Goal: Information Seeking & Learning: Get advice/opinions

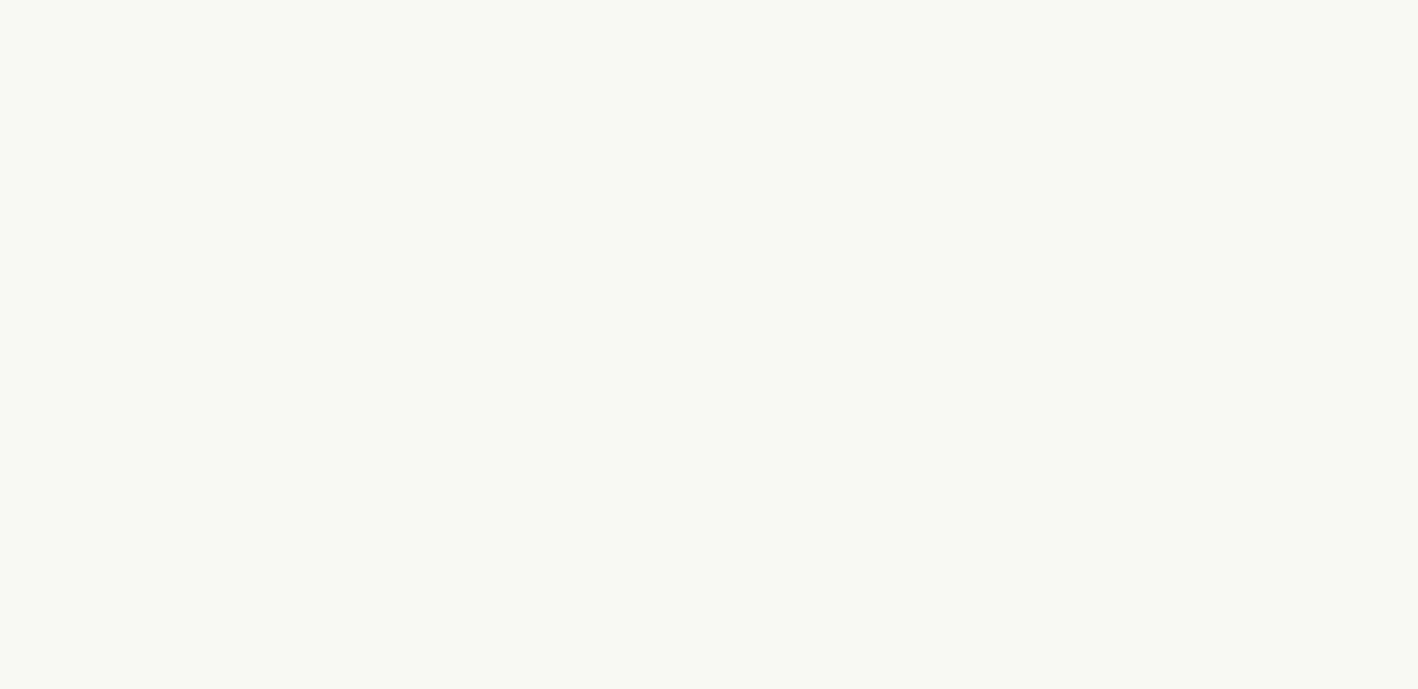
select select "FR"
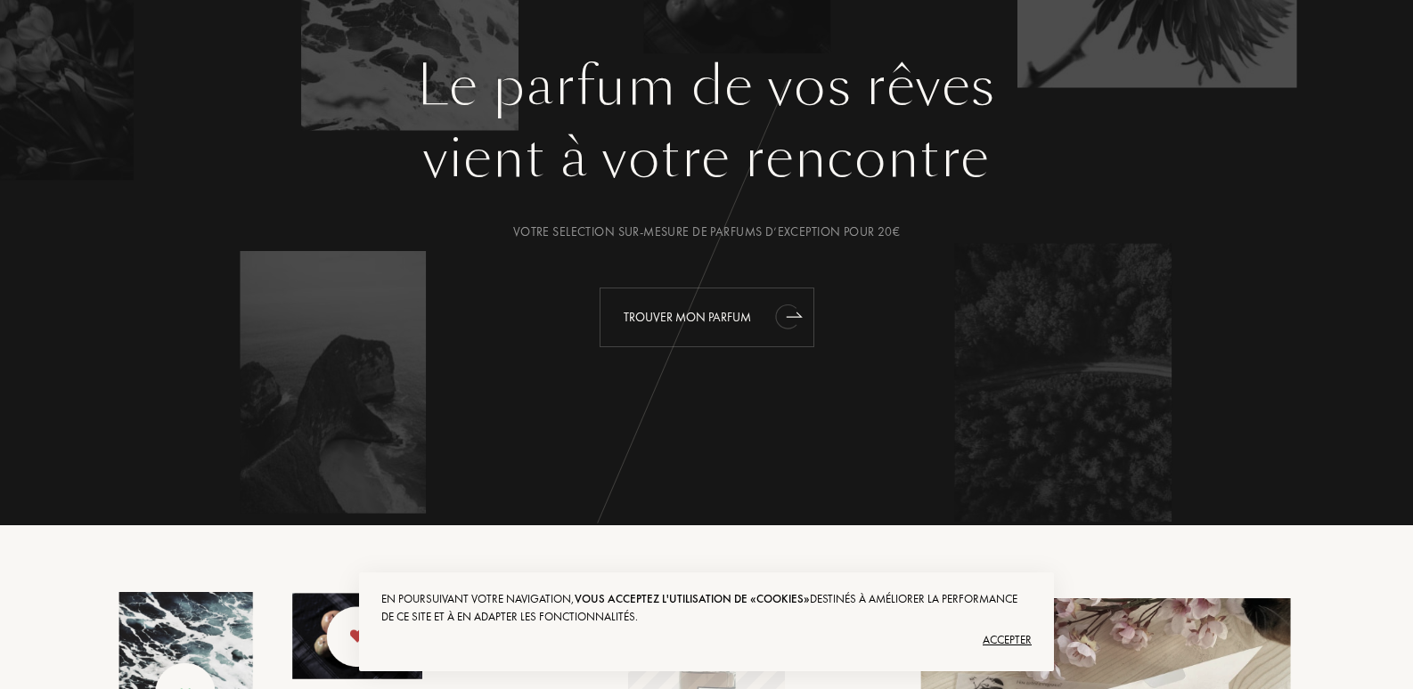
click at [697, 314] on div "Trouver mon parfum" at bounding box center [706, 318] width 215 height 60
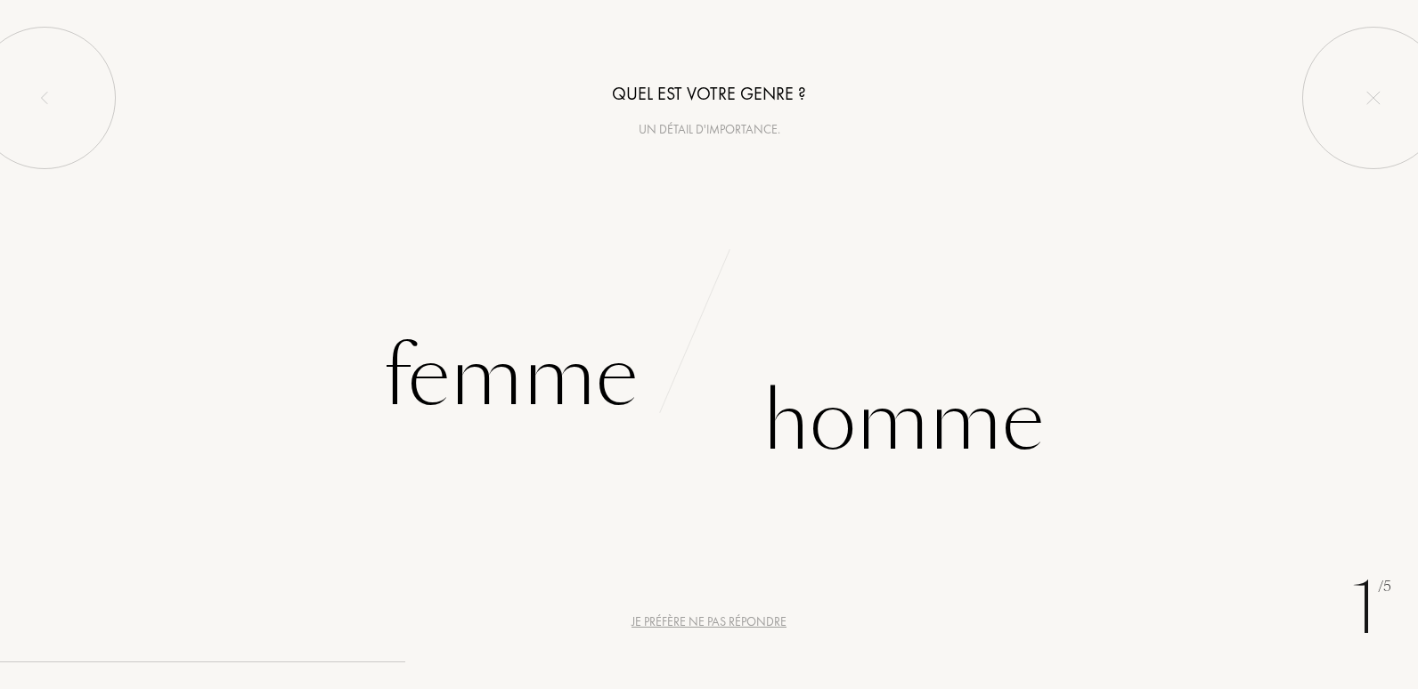
click at [1046, 418] on div "C [PERSON_NAME] ç o n s p a r q u e l q u e s q u e s t i o n s s u r v o s g o…" at bounding box center [709, 344] width 1418 height 689
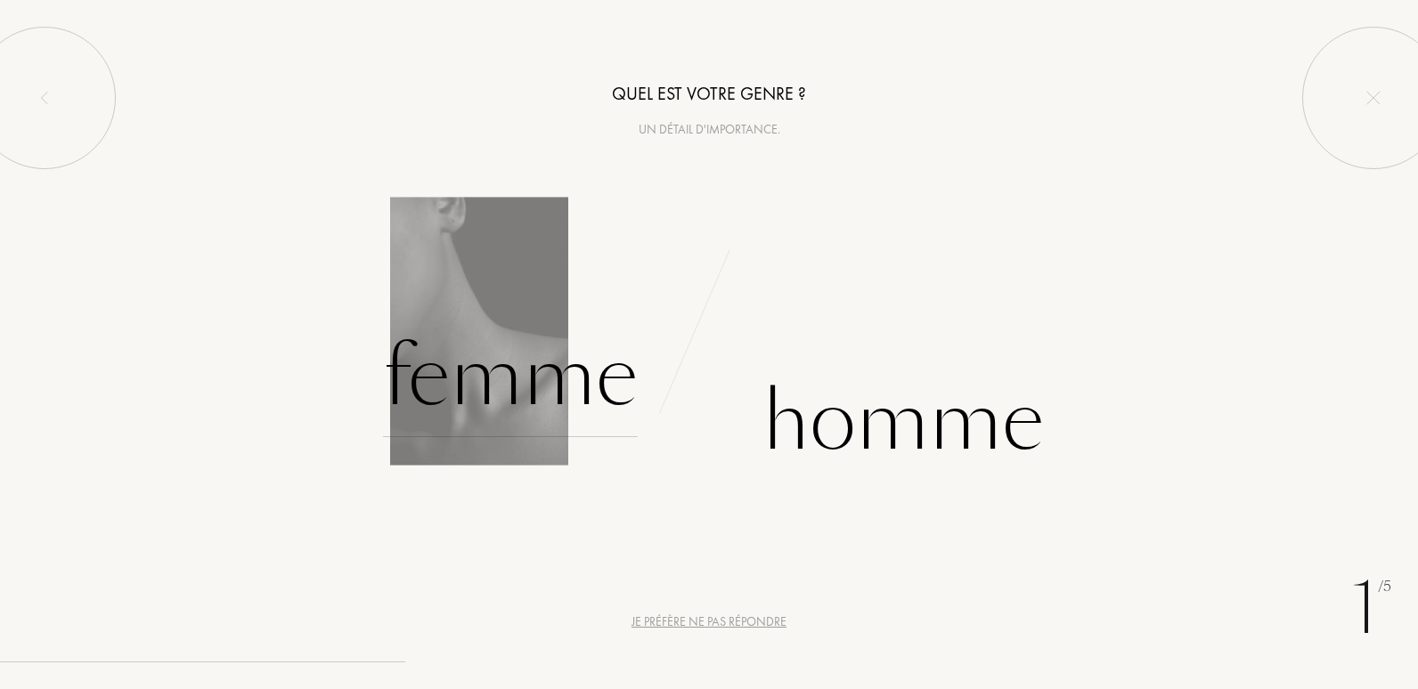
click at [532, 366] on div "Femme" at bounding box center [510, 377] width 255 height 120
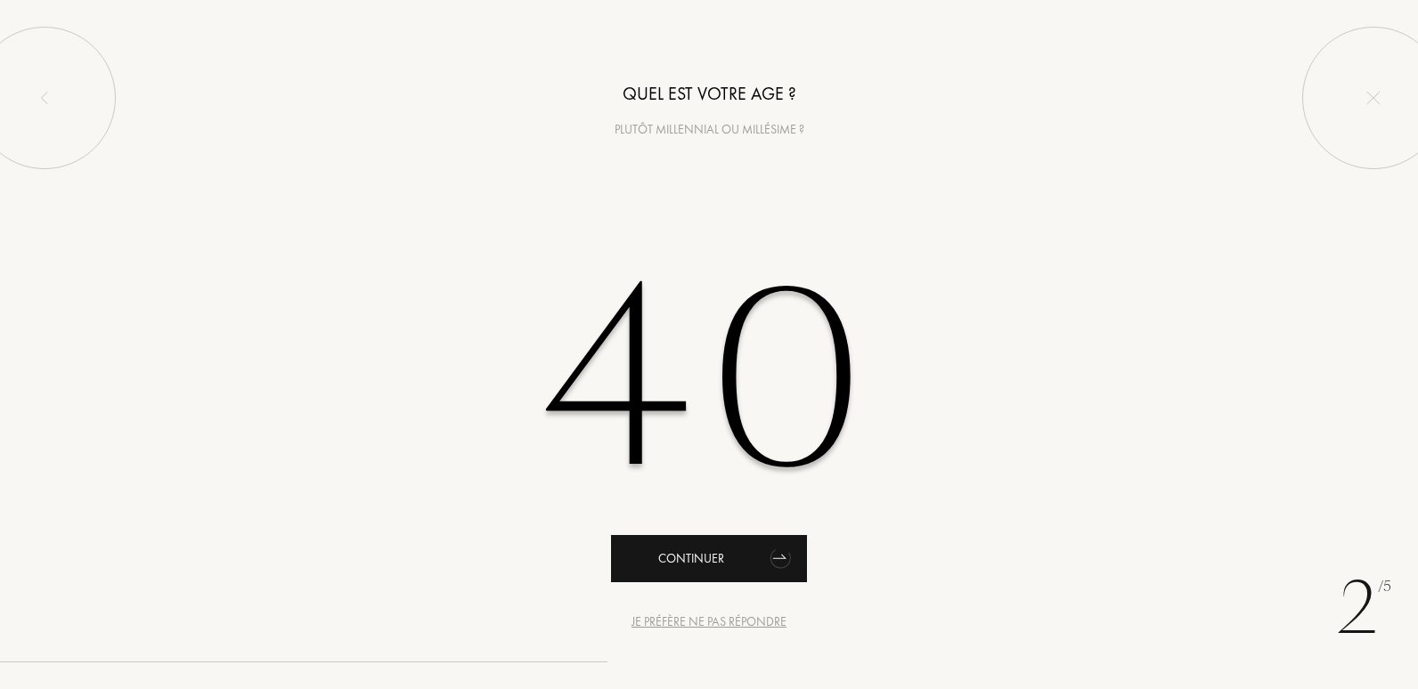
type input "40"
click at [673, 554] on div "Continuer" at bounding box center [709, 558] width 196 height 47
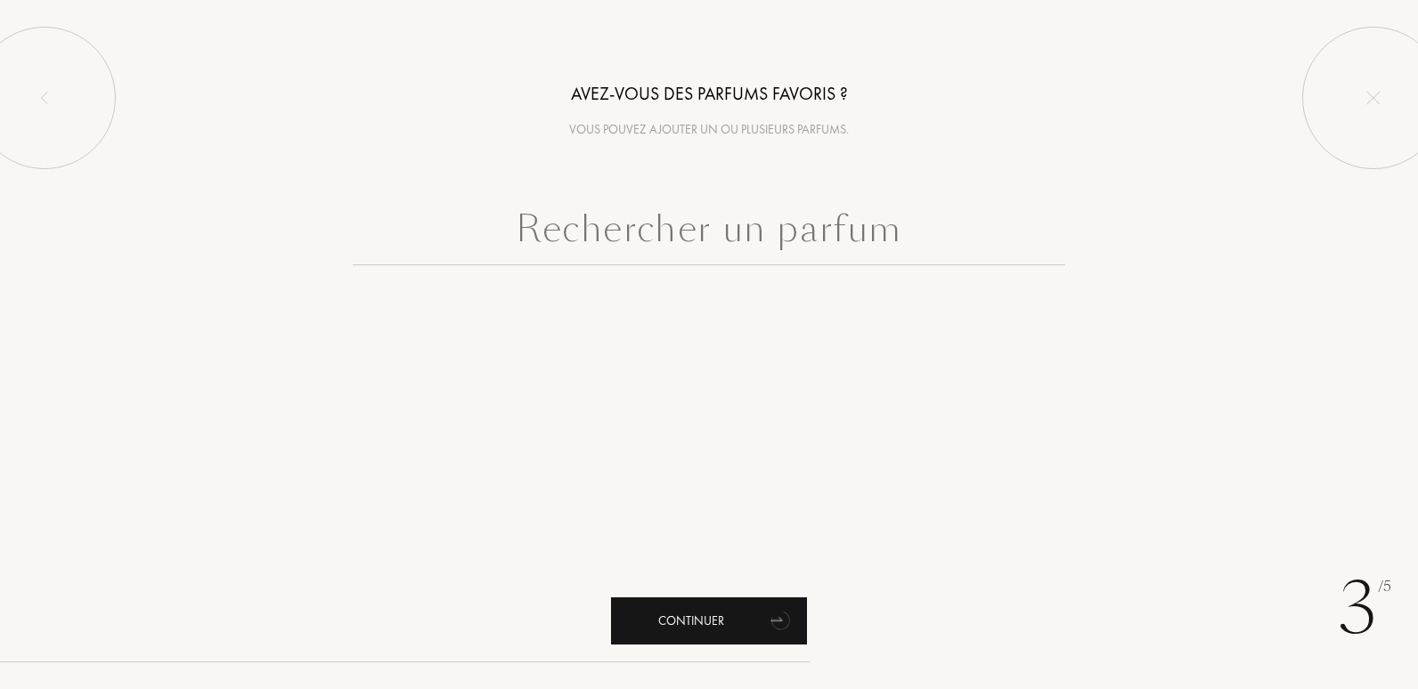
click at [686, 608] on div "Continuer" at bounding box center [709, 621] width 196 height 47
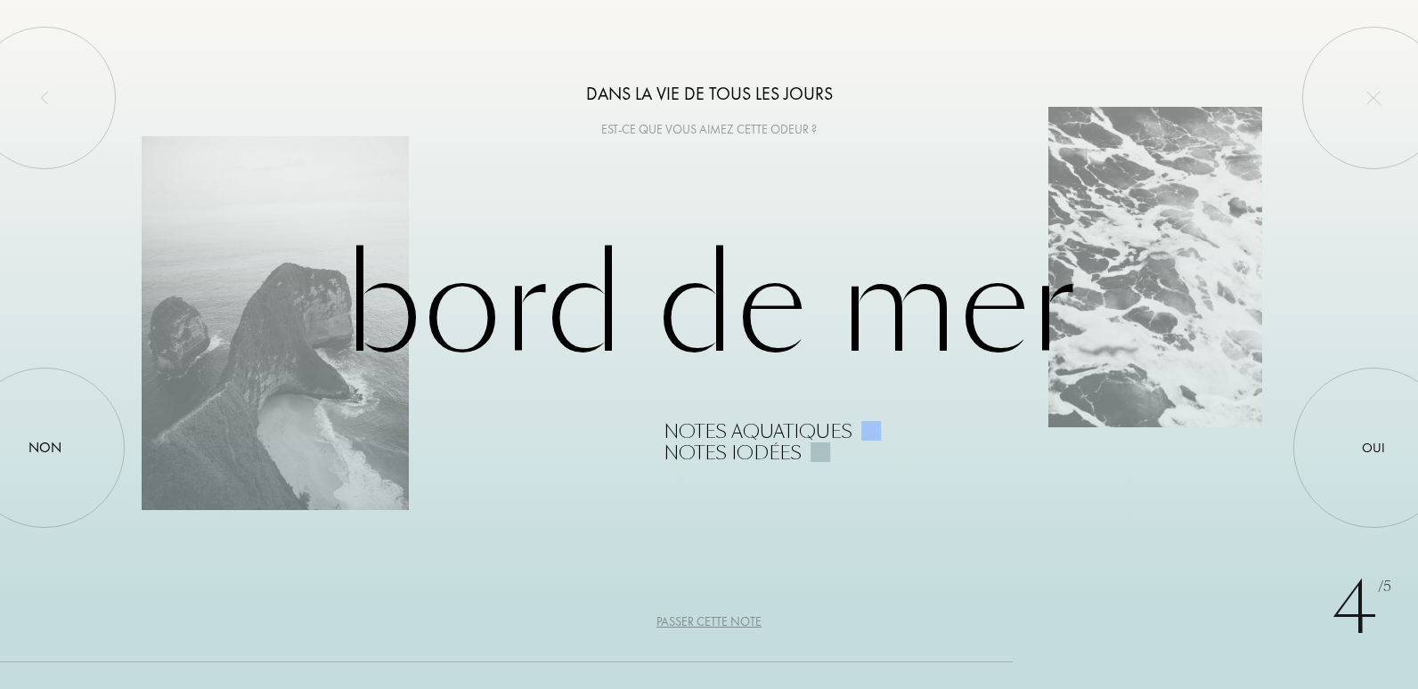
drag, startPoint x: 1367, startPoint y: 444, endPoint x: 1198, endPoint y: 477, distance: 172.4
click at [1366, 444] on div "Oui" at bounding box center [1373, 448] width 23 height 20
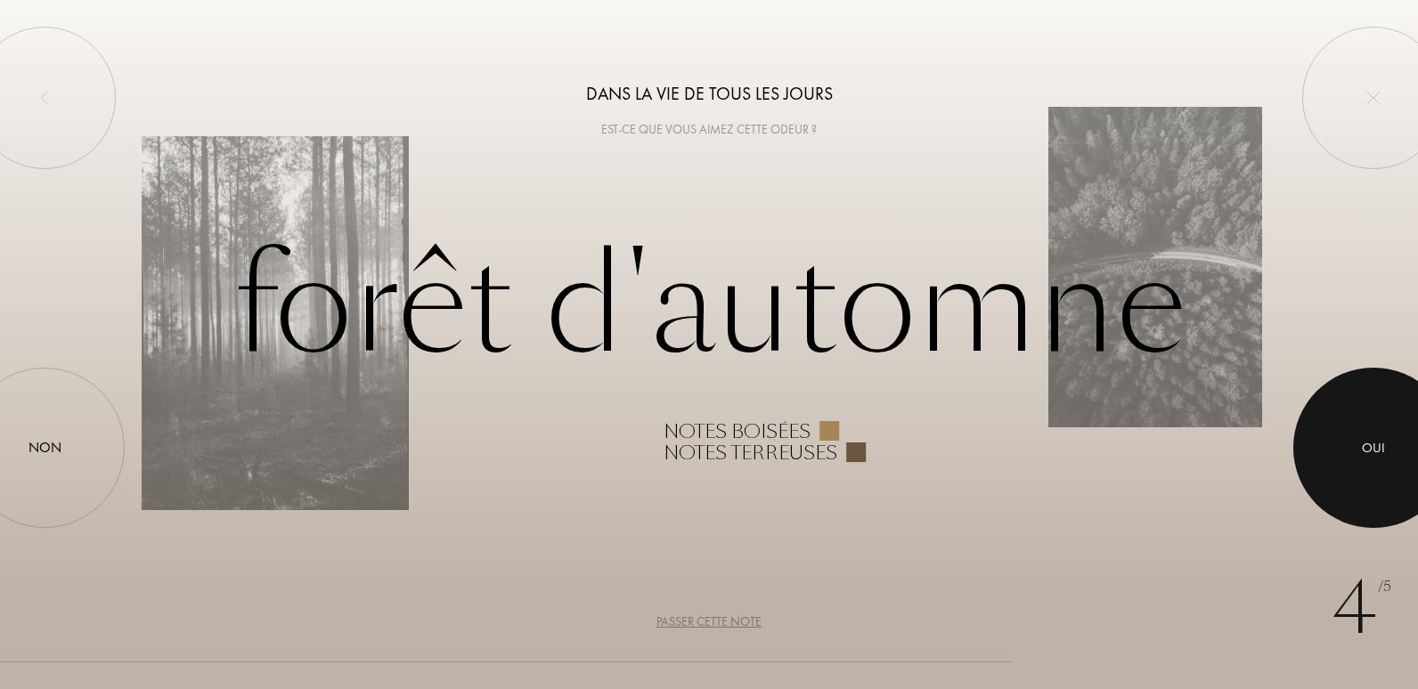
click at [1329, 448] on div at bounding box center [1373, 448] width 160 height 160
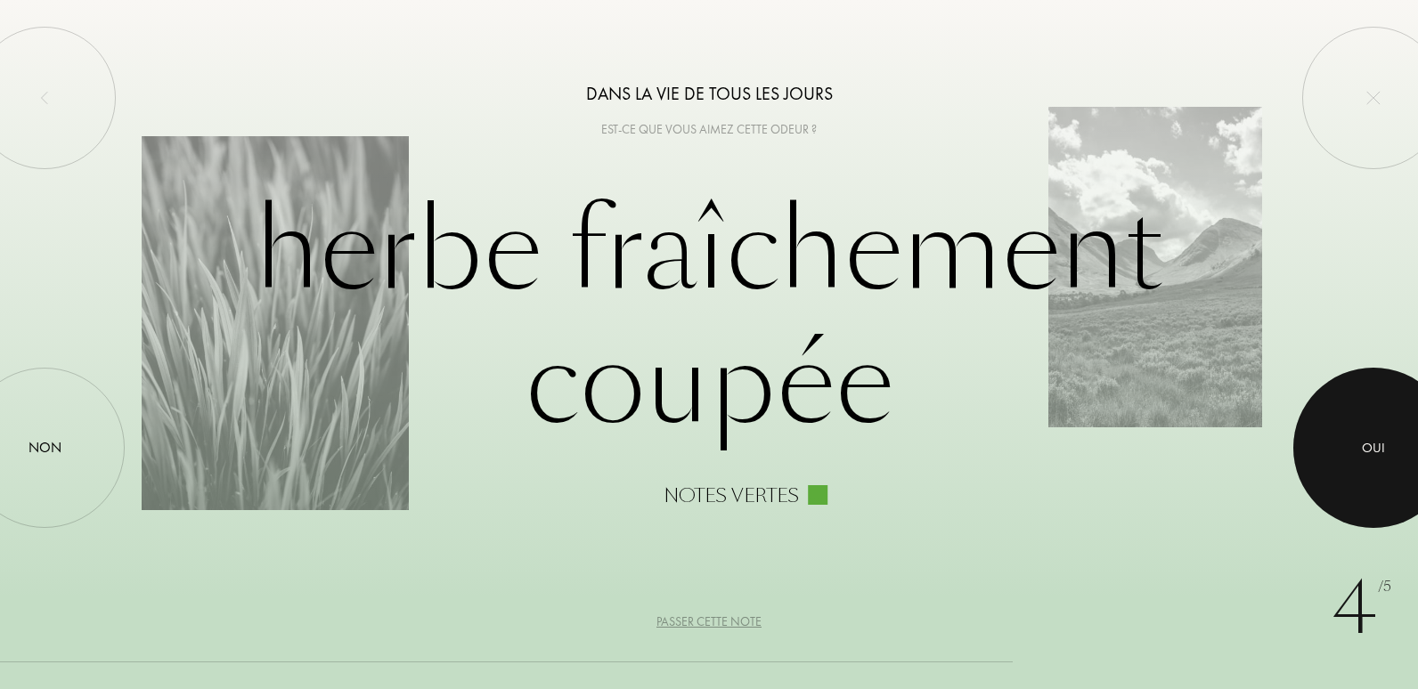
click at [1339, 468] on div at bounding box center [1373, 448] width 160 height 160
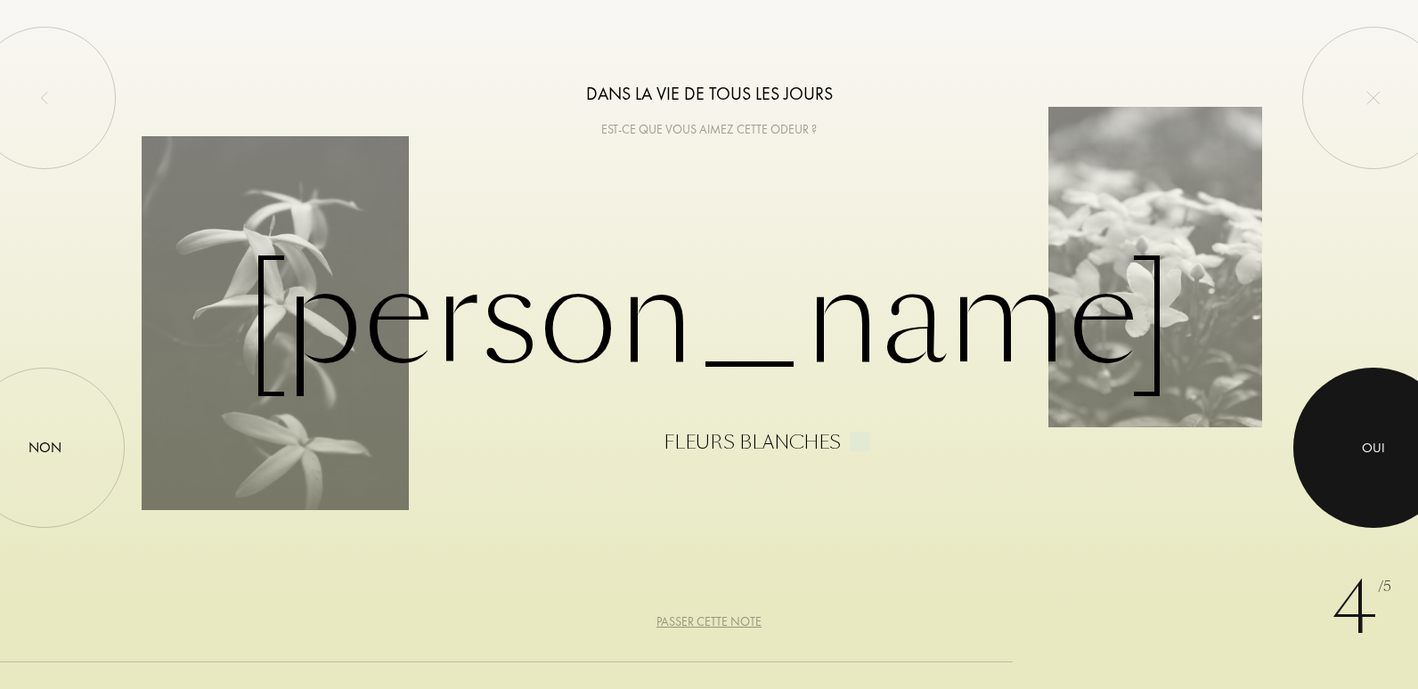
click at [1341, 456] on div at bounding box center [1373, 448] width 160 height 160
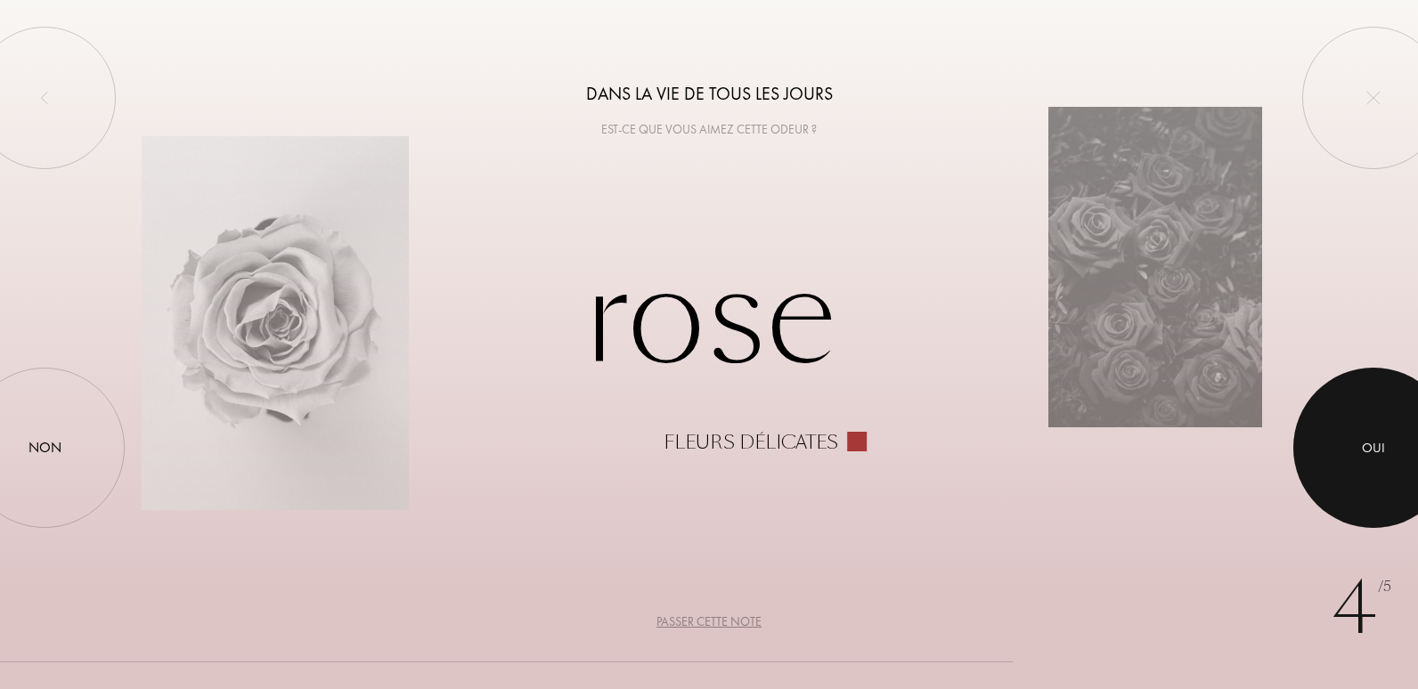
click at [1407, 421] on div at bounding box center [1373, 448] width 160 height 160
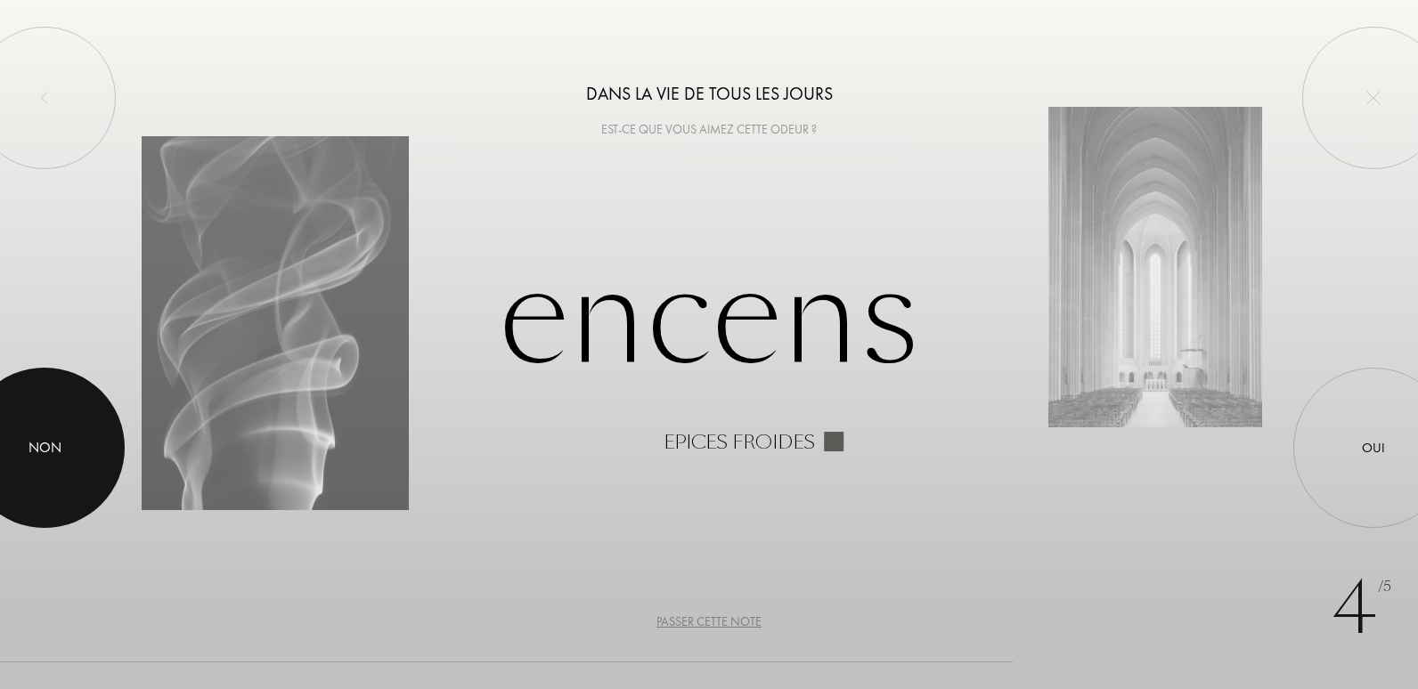
click at [33, 456] on div "Non" at bounding box center [45, 447] width 33 height 21
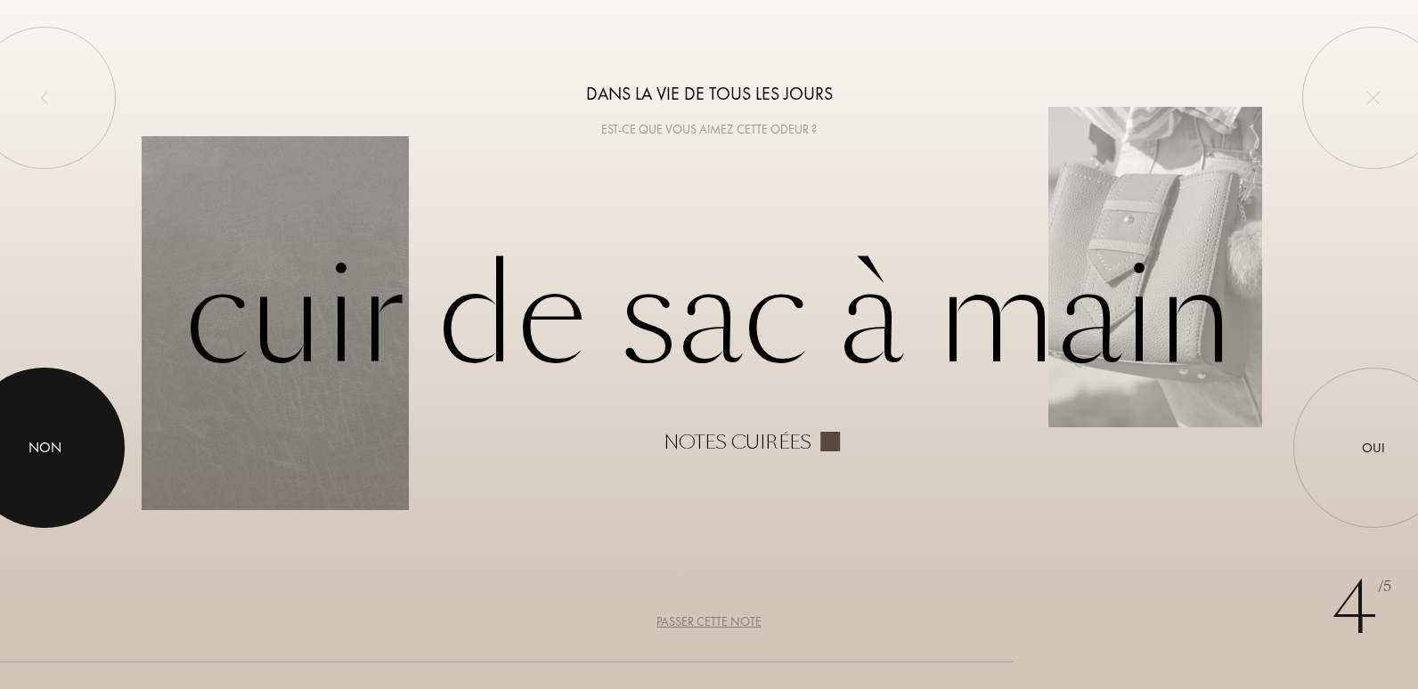
click at [51, 444] on div "Non" at bounding box center [45, 447] width 33 height 21
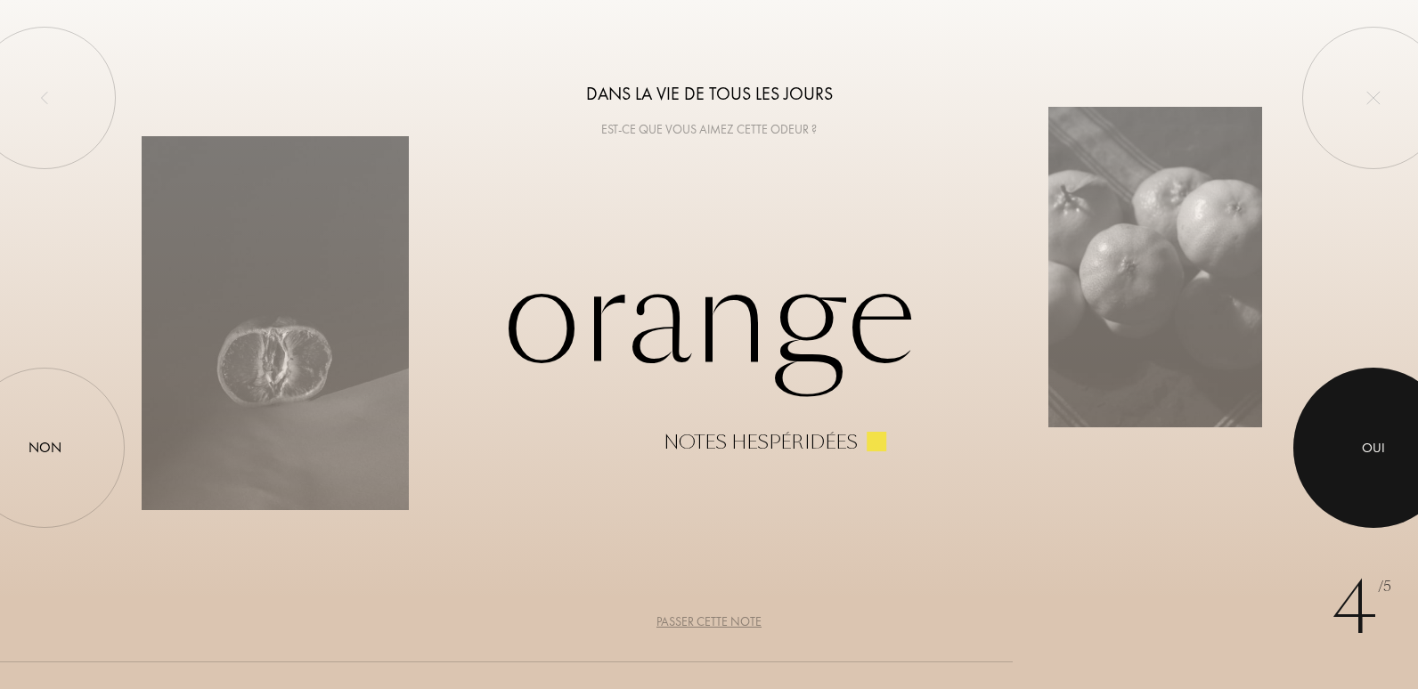
click at [1361, 434] on div at bounding box center [1373, 448] width 160 height 160
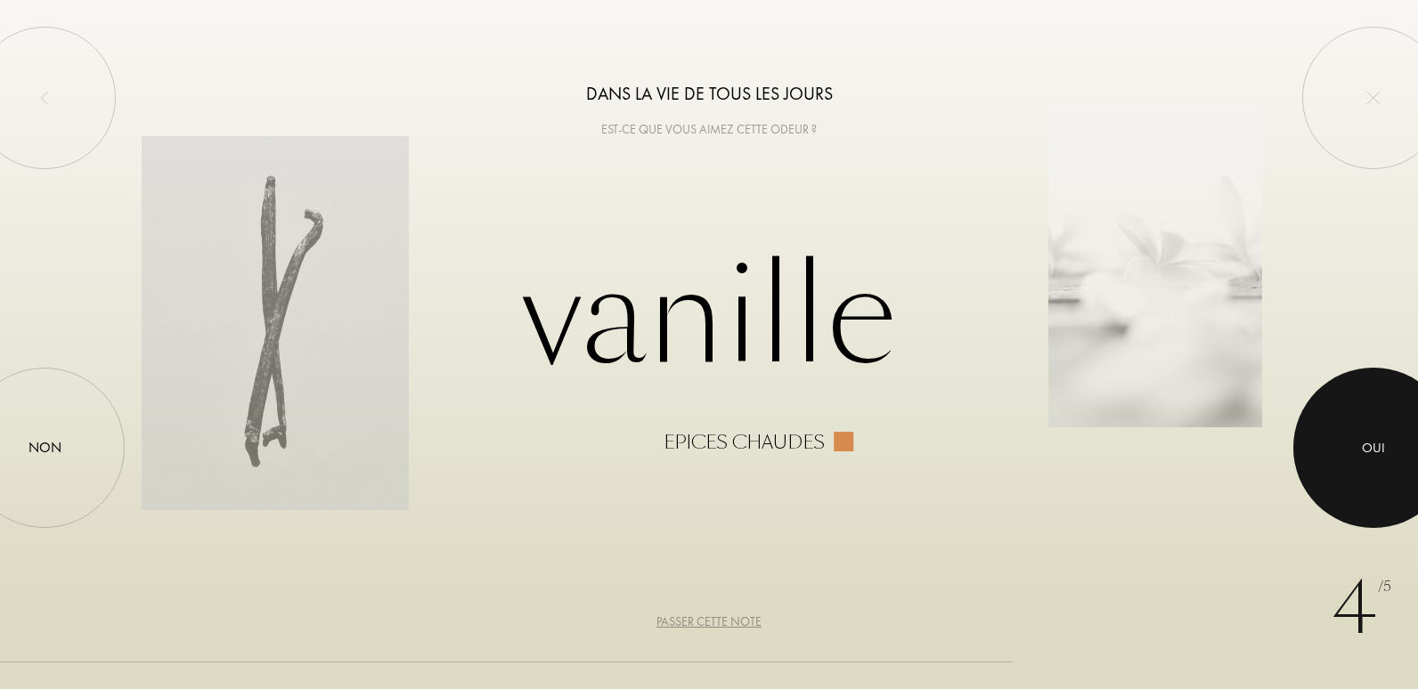
click at [1352, 399] on div at bounding box center [1373, 448] width 160 height 160
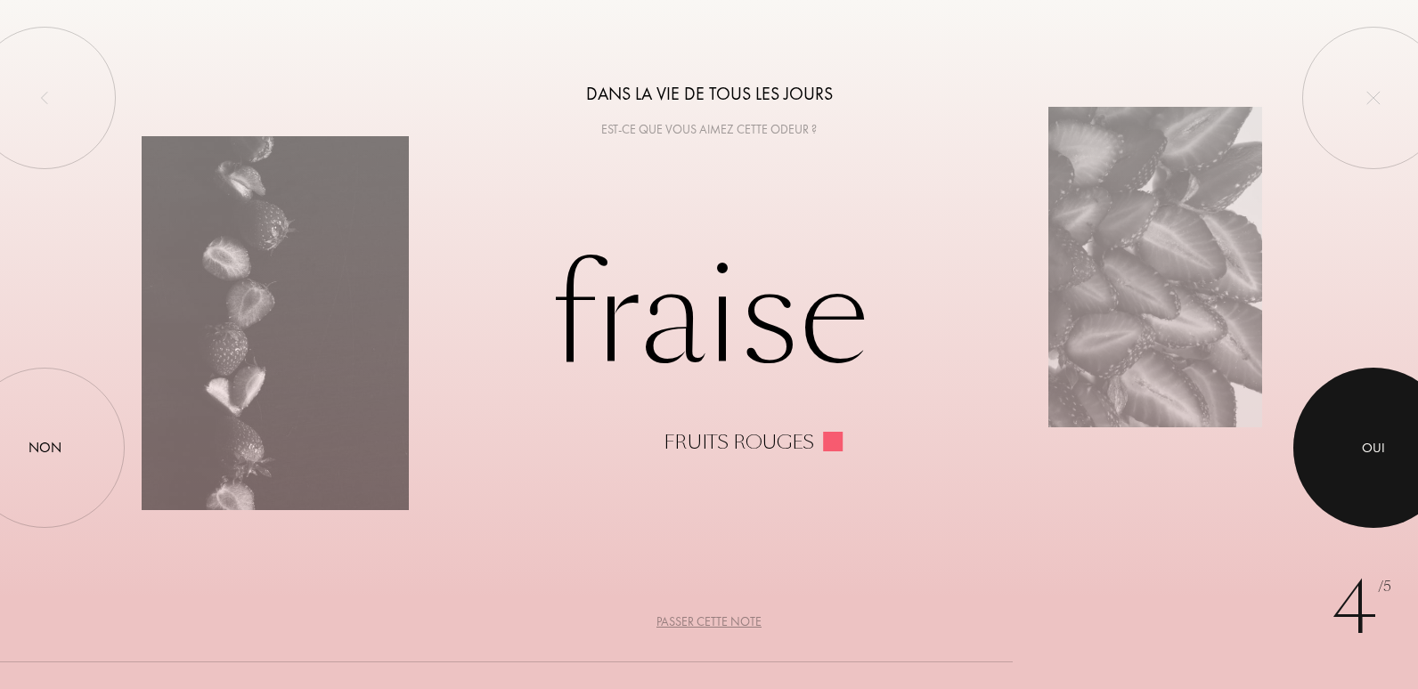
click at [1367, 422] on div at bounding box center [1373, 448] width 160 height 160
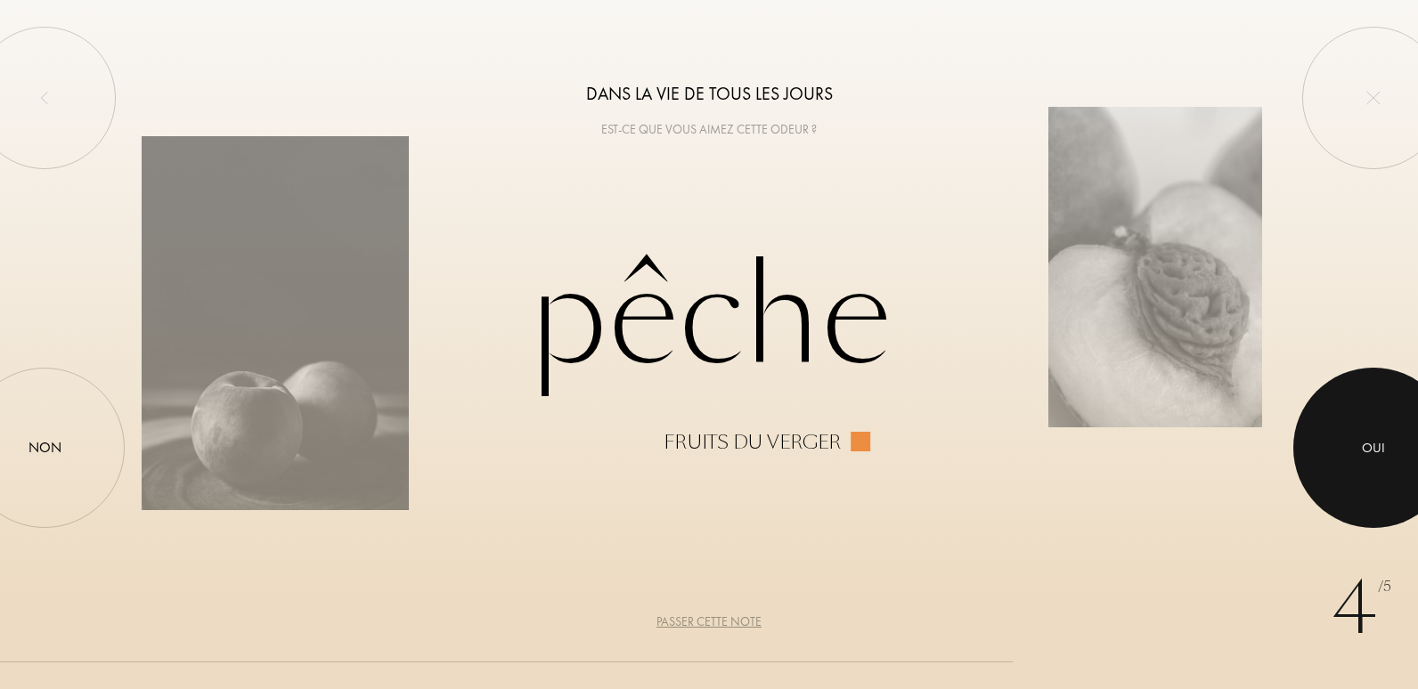
click at [1407, 449] on div at bounding box center [1373, 448] width 160 height 160
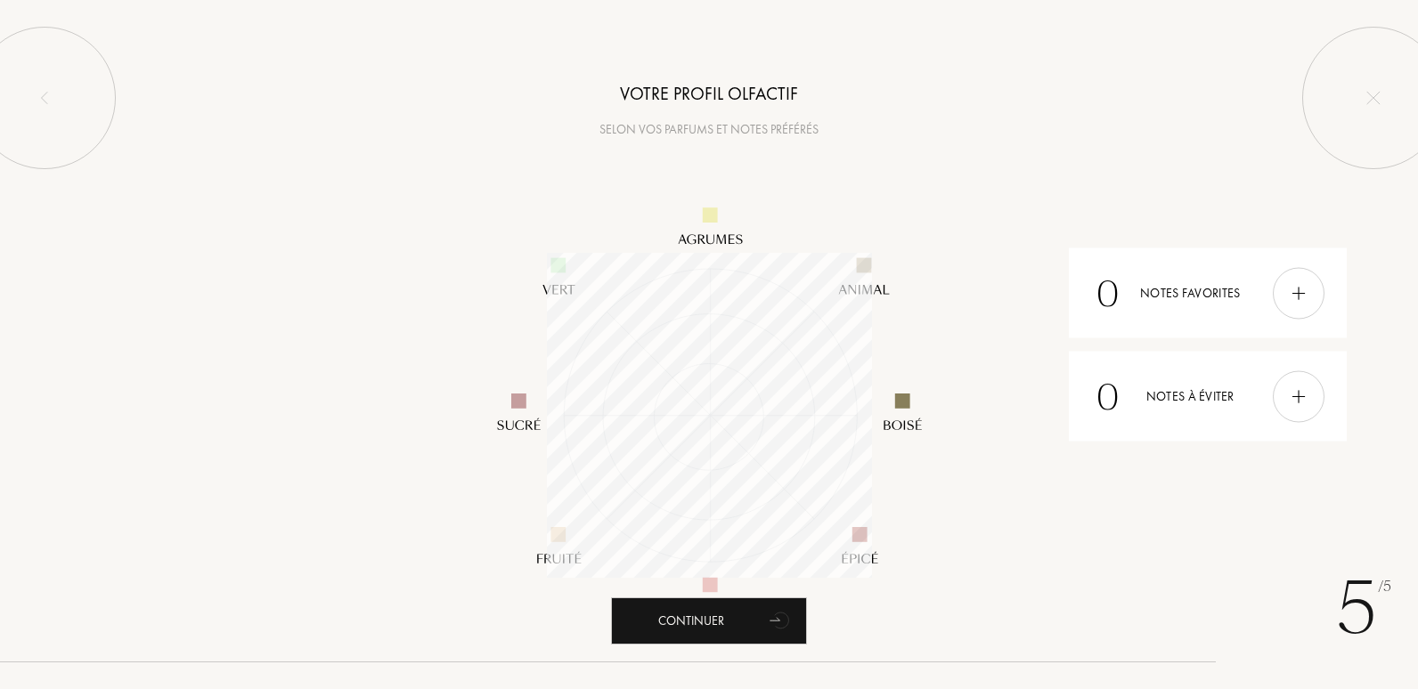
scroll to position [325, 325]
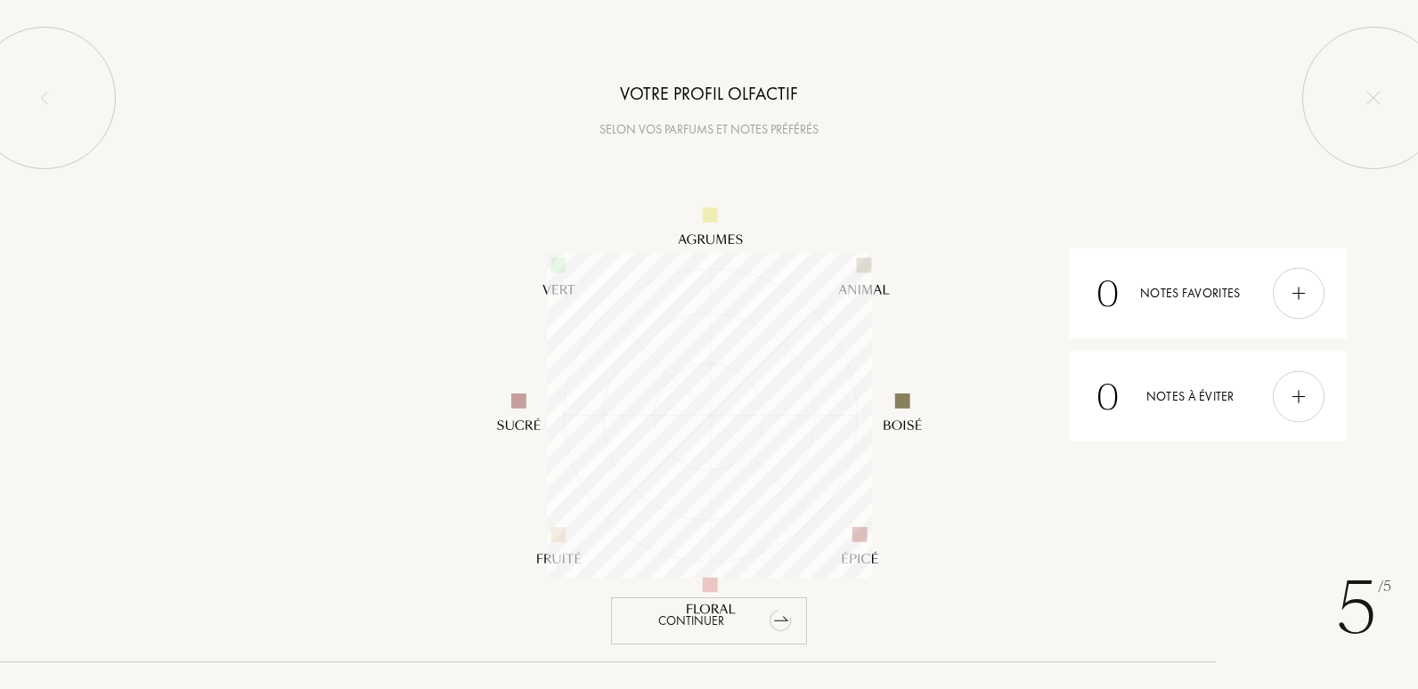
click at [770, 624] on icon "animation" at bounding box center [780, 622] width 28 height 27
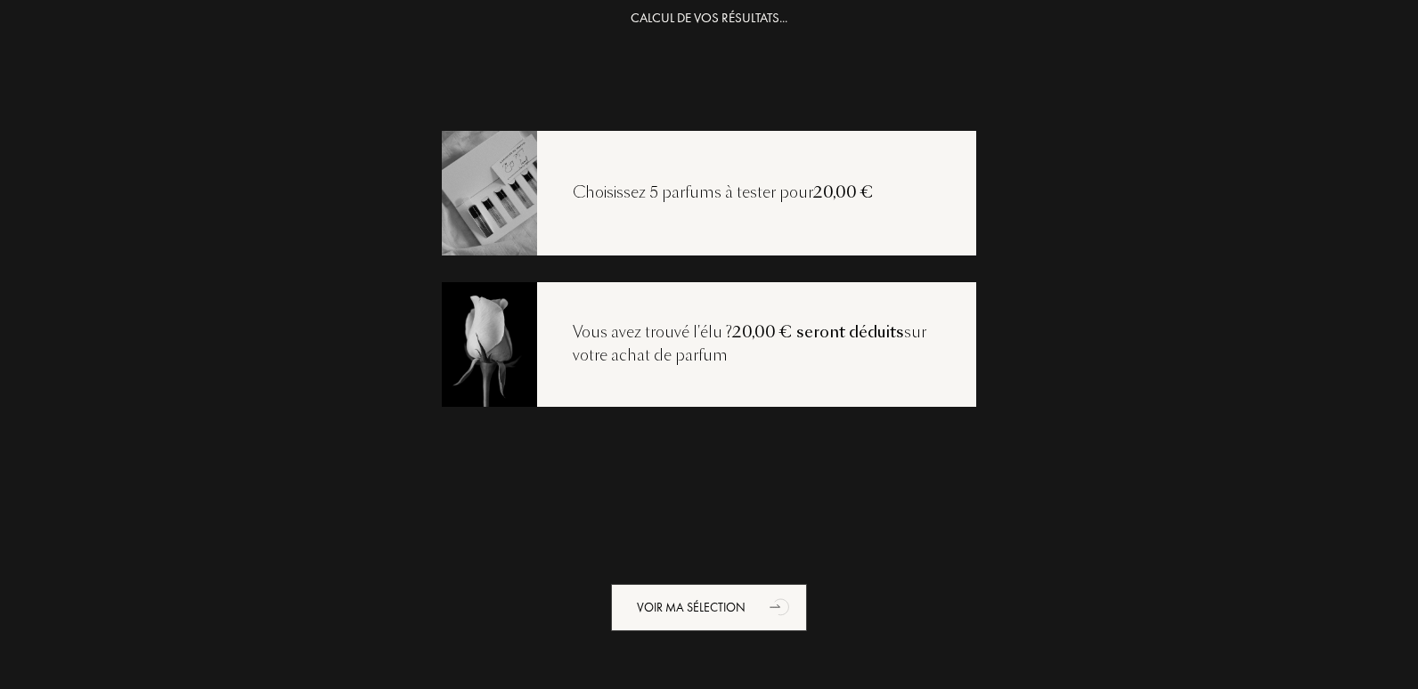
scroll to position [36, 0]
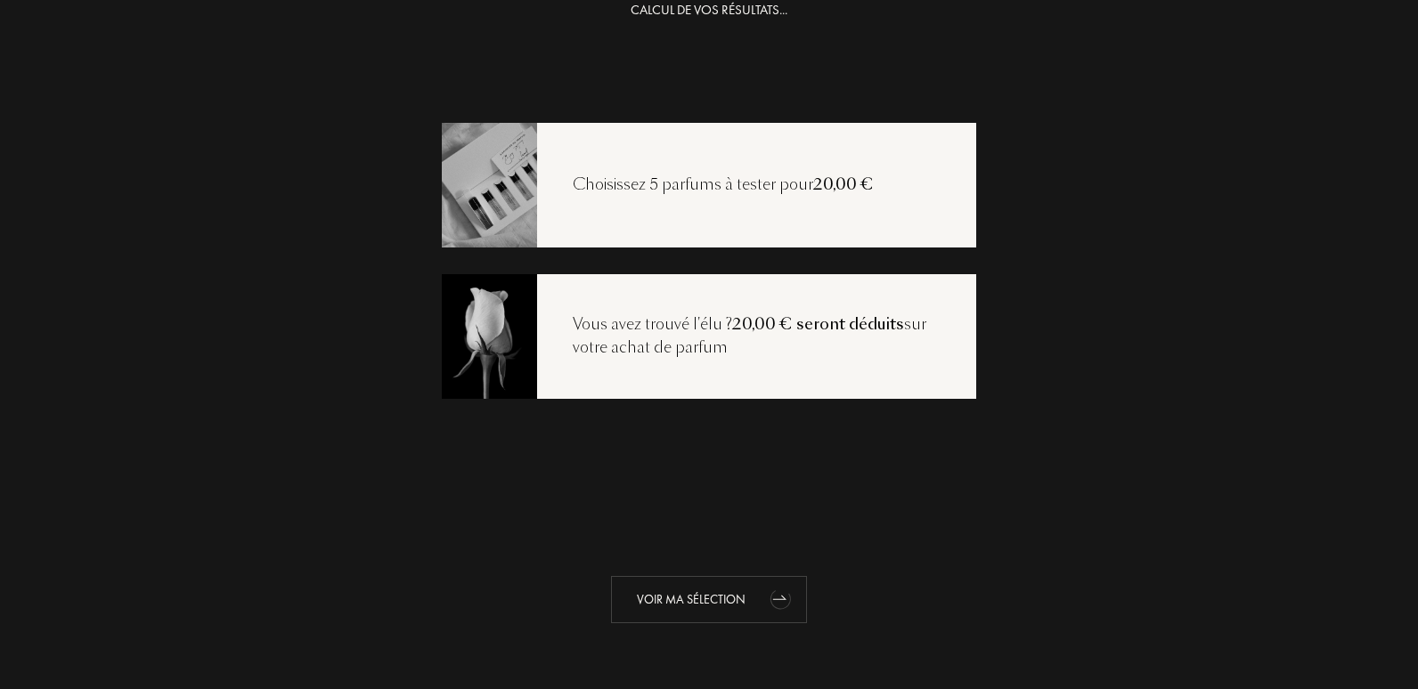
drag, startPoint x: 673, startPoint y: 607, endPoint x: 704, endPoint y: 595, distance: 33.6
click at [673, 607] on div "Voir ma sélection" at bounding box center [709, 599] width 196 height 47
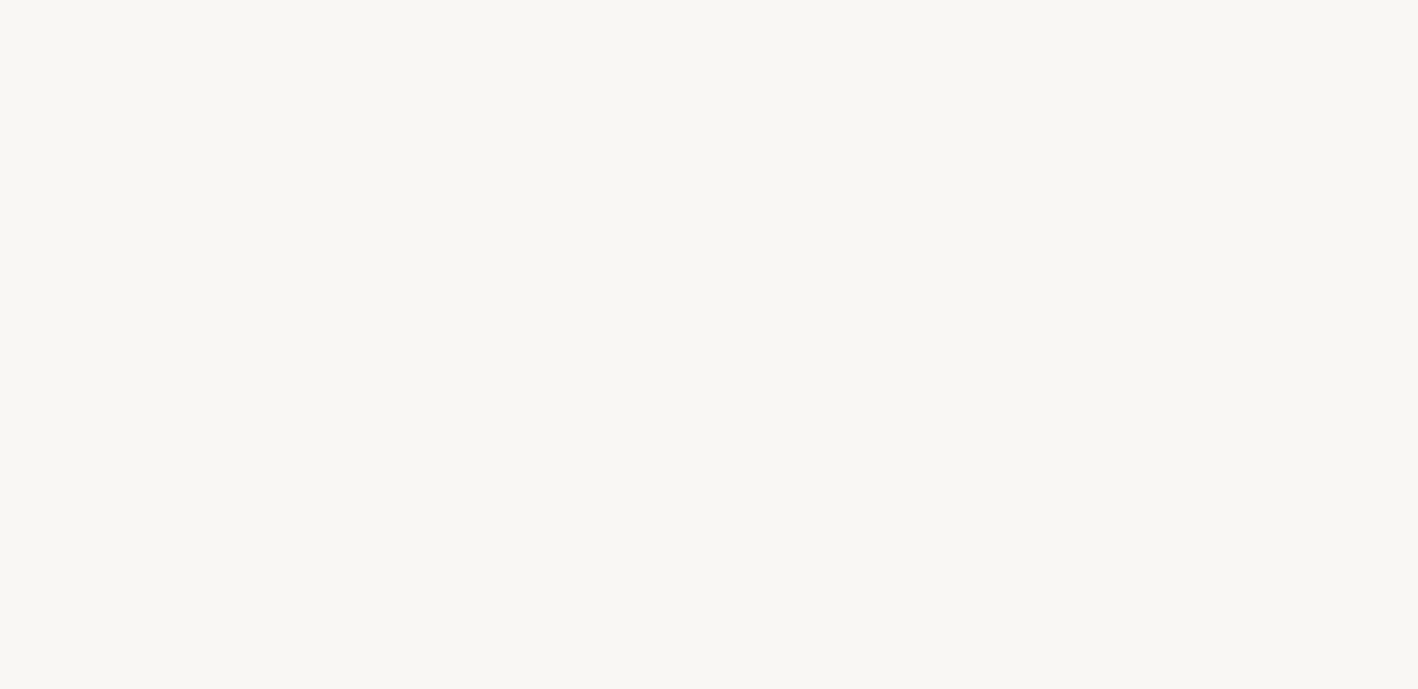
select select "FR"
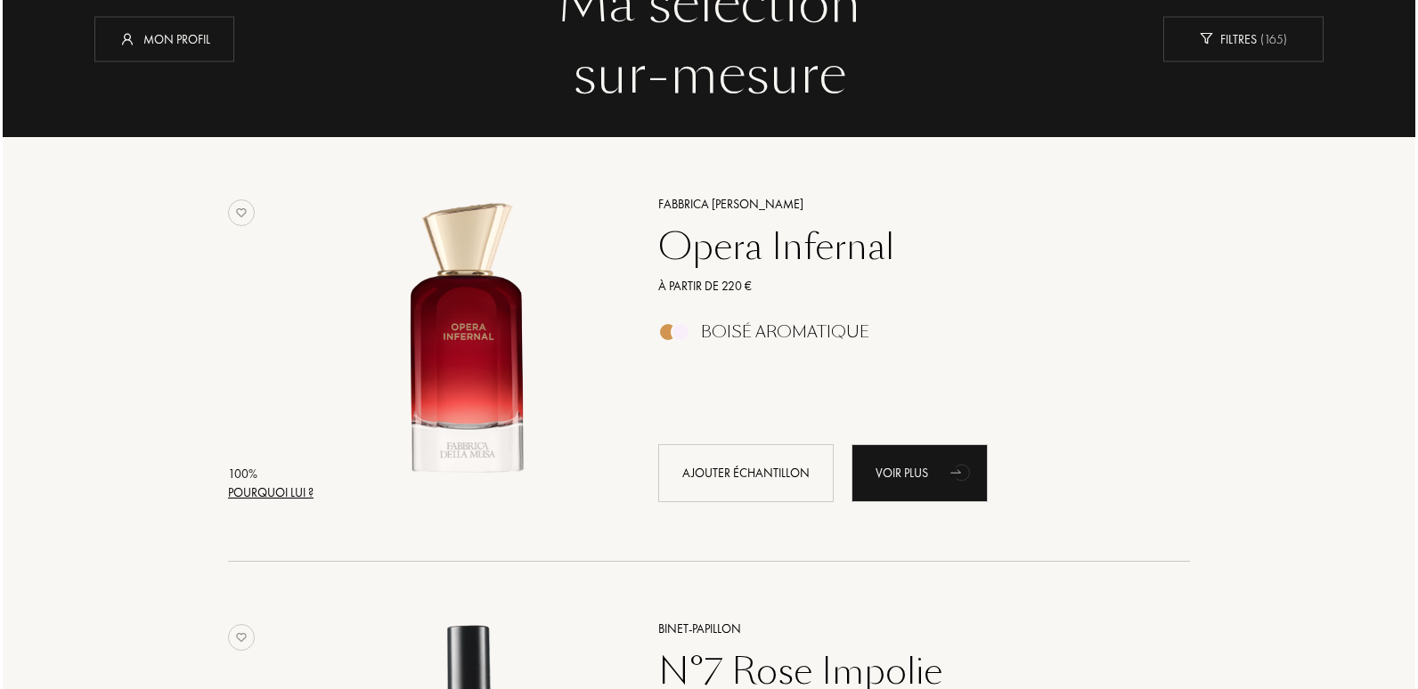
scroll to position [114, 0]
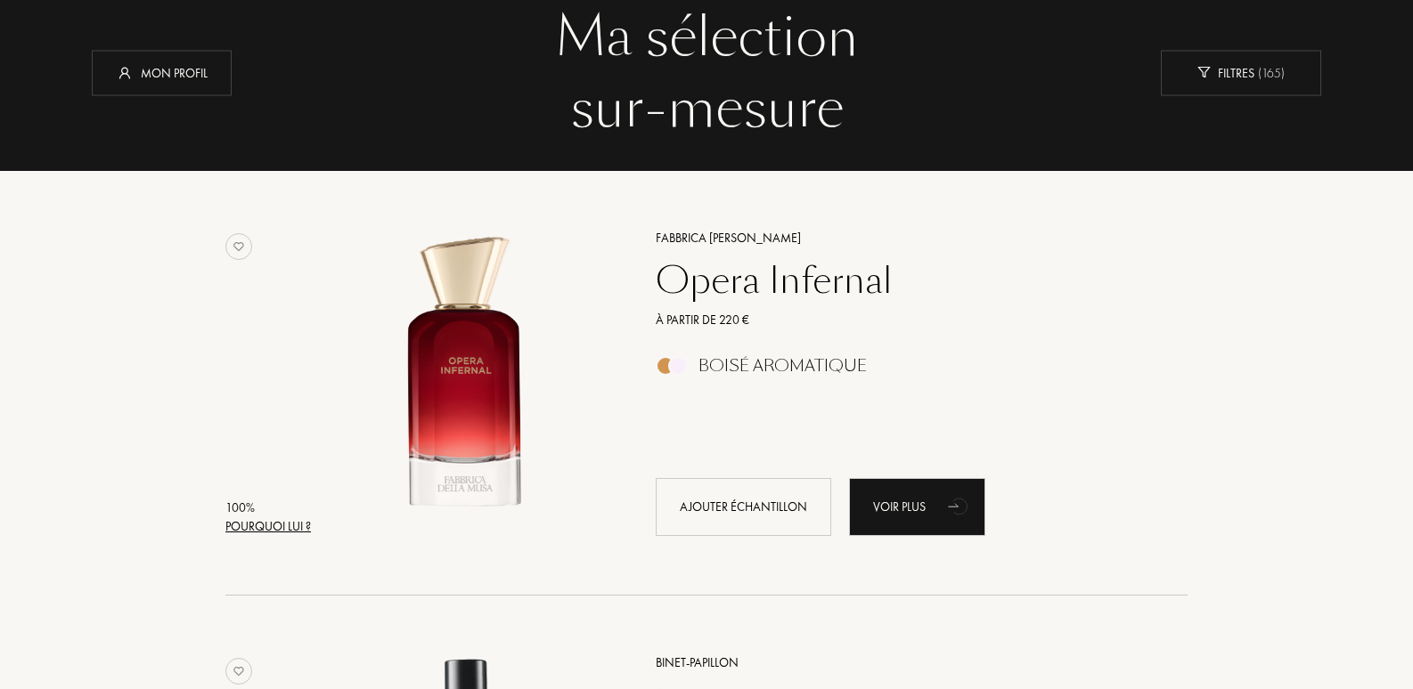
click at [251, 532] on div "Pourquoi lui ?" at bounding box center [268, 527] width 86 height 19
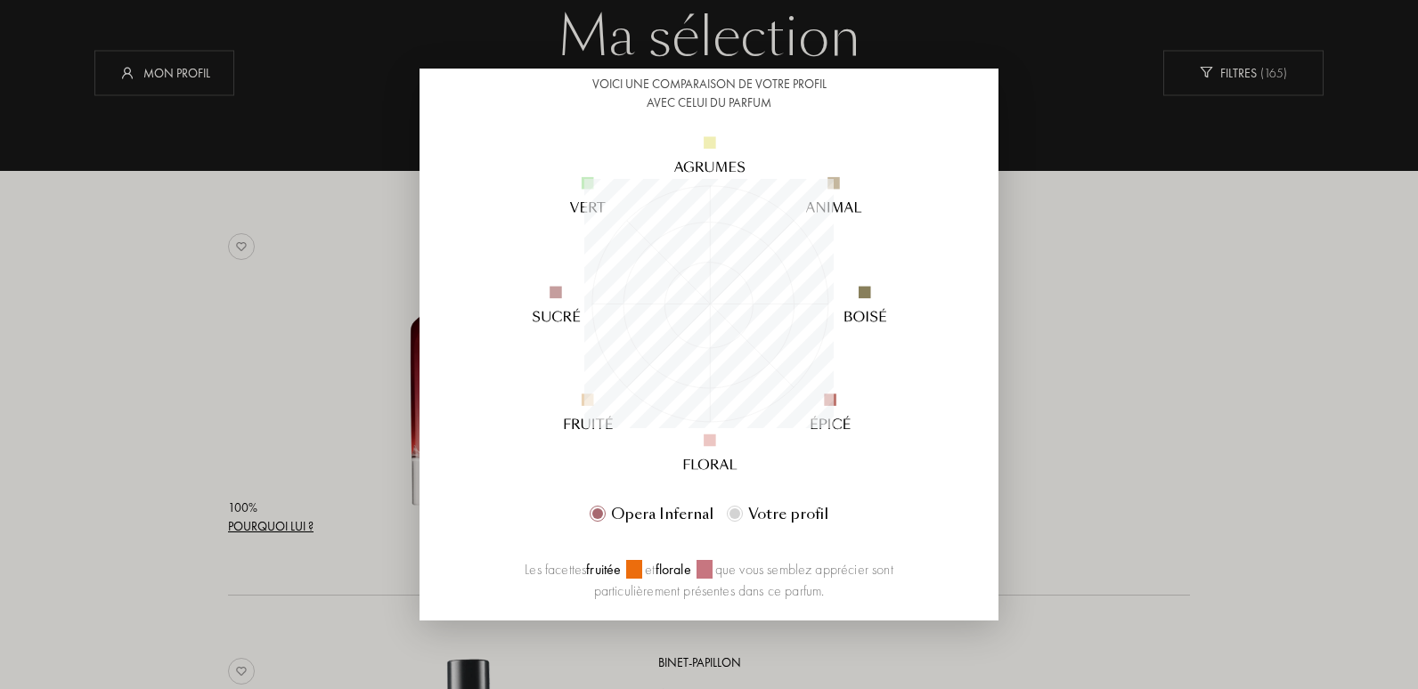
scroll to position [178, 0]
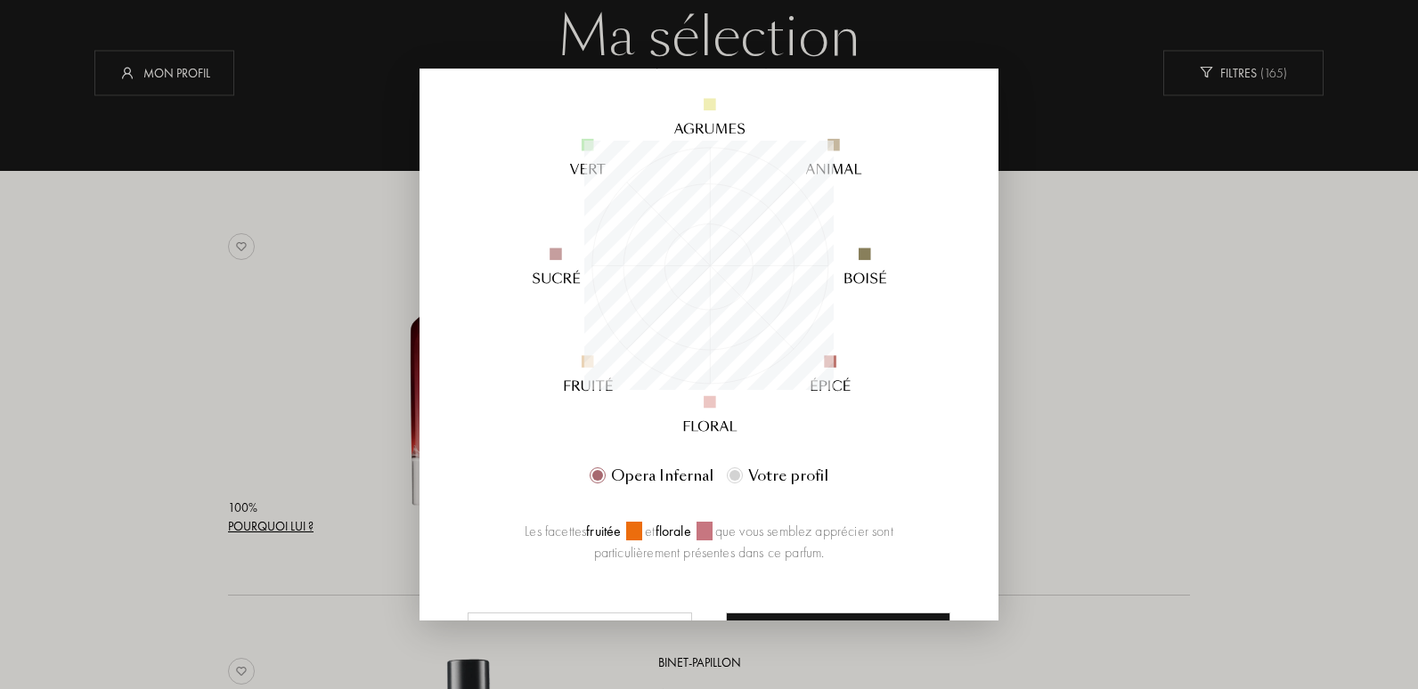
click at [1080, 332] on div at bounding box center [709, 344] width 1418 height 689
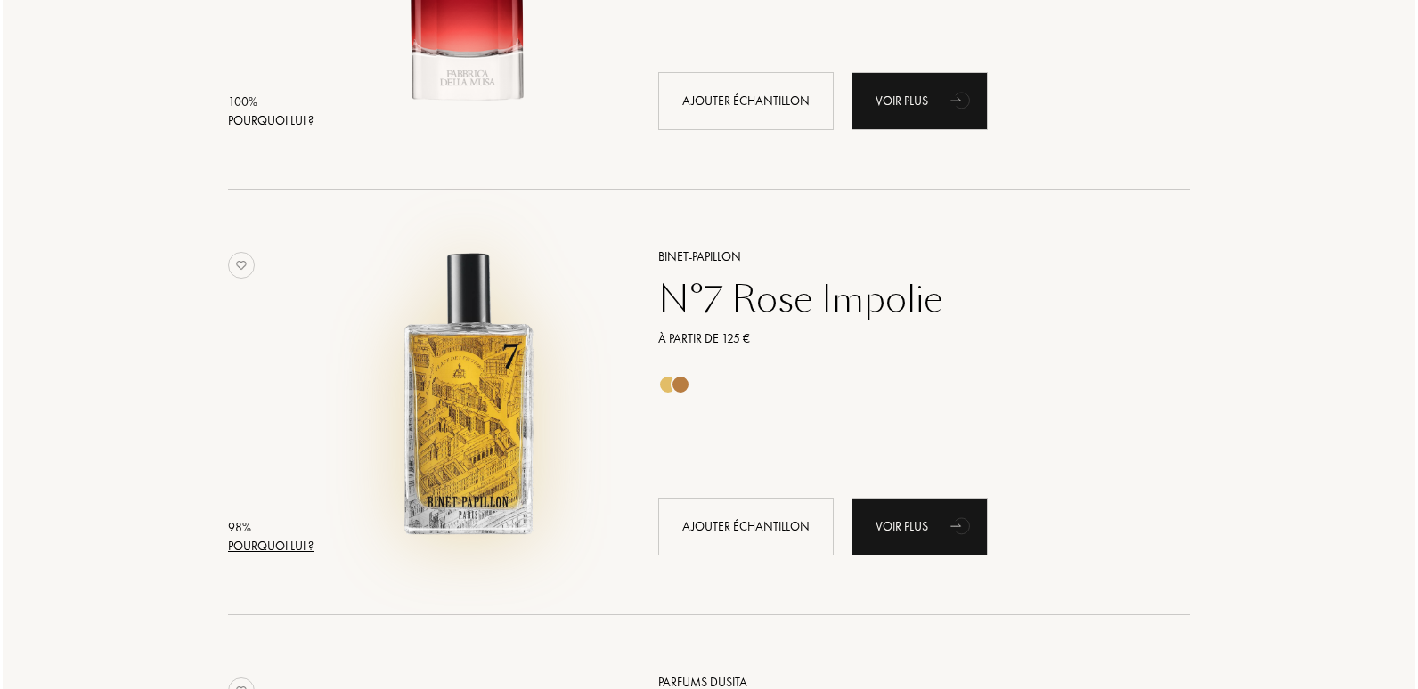
scroll to position [470, 0]
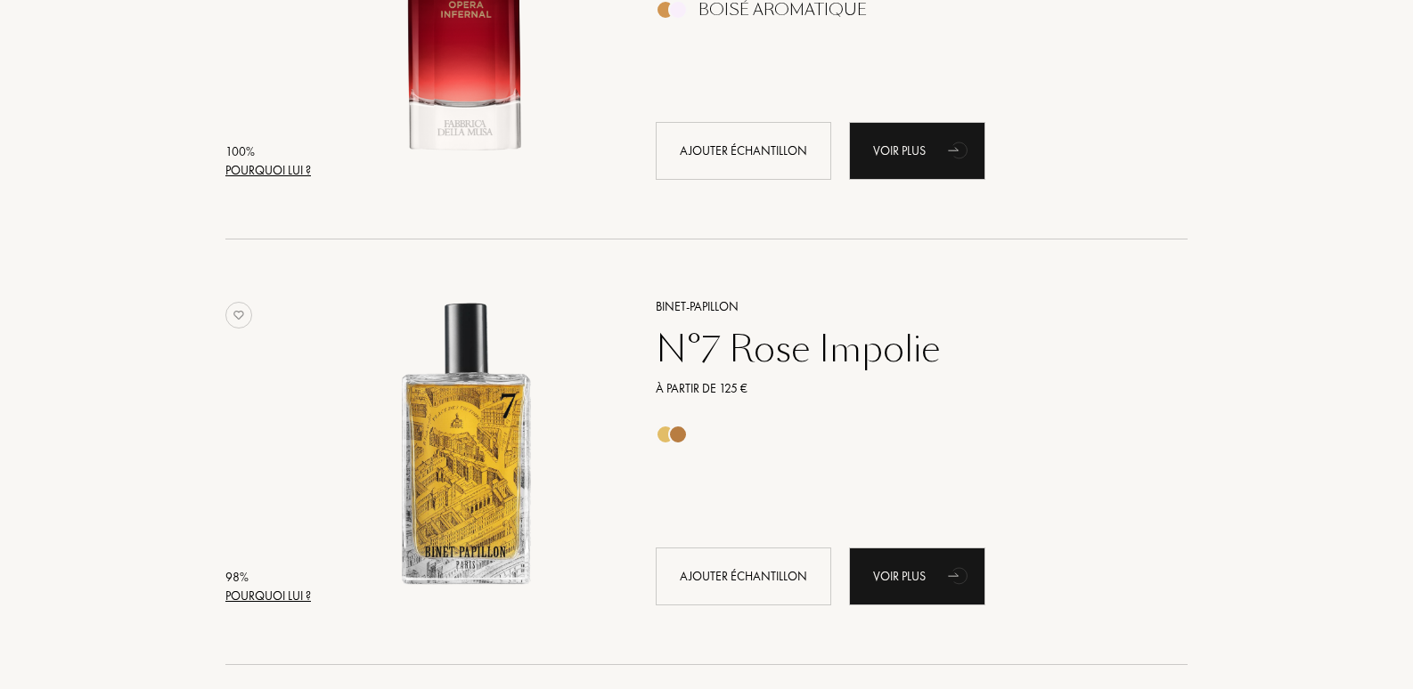
click at [271, 592] on div "Pourquoi lui ?" at bounding box center [268, 596] width 86 height 19
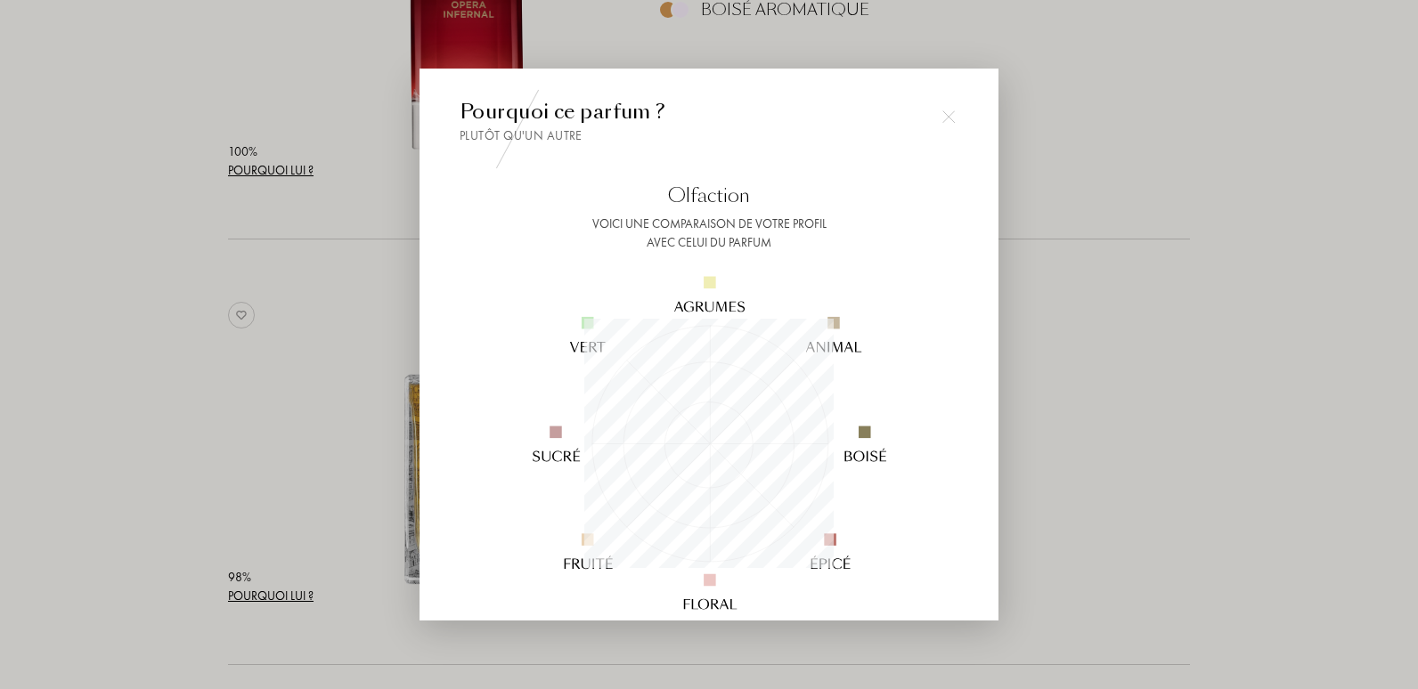
scroll to position [249, 249]
click at [1048, 372] on div at bounding box center [709, 344] width 1418 height 689
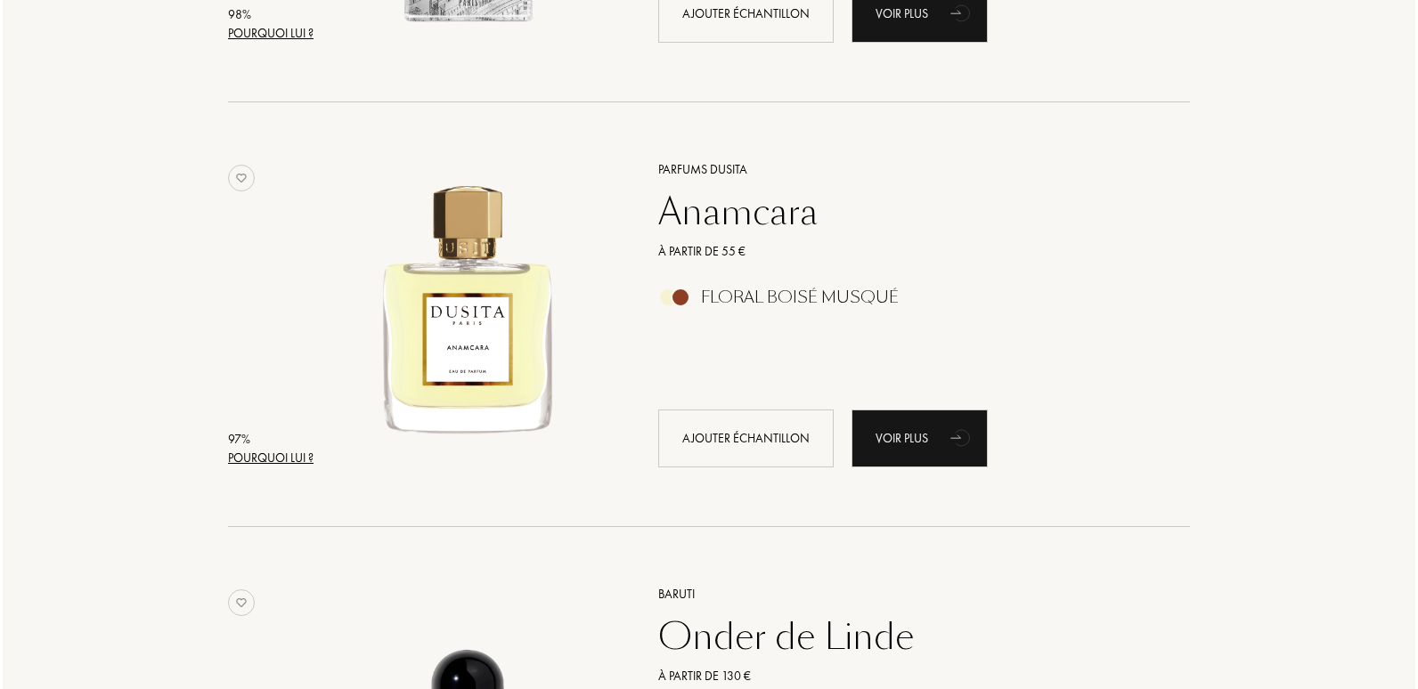
scroll to position [1094, 0]
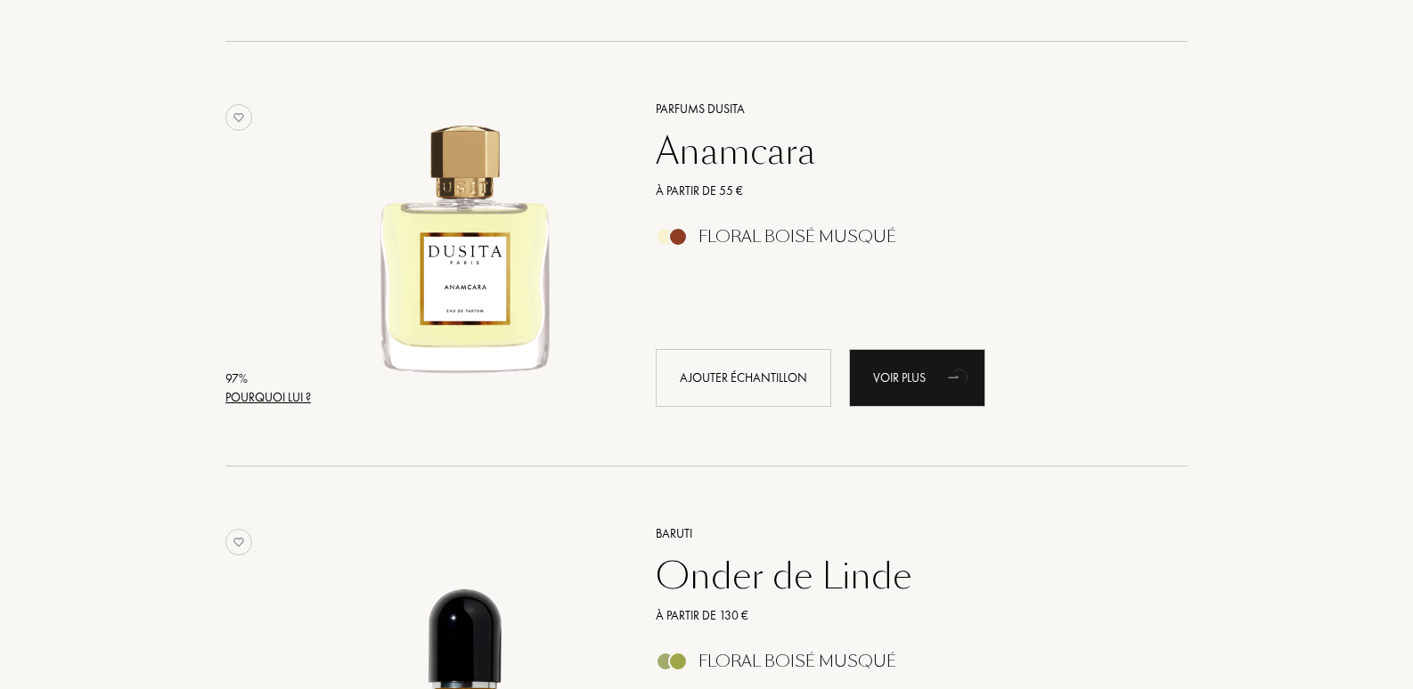
click at [287, 395] on div "Pourquoi lui ?" at bounding box center [268, 397] width 86 height 19
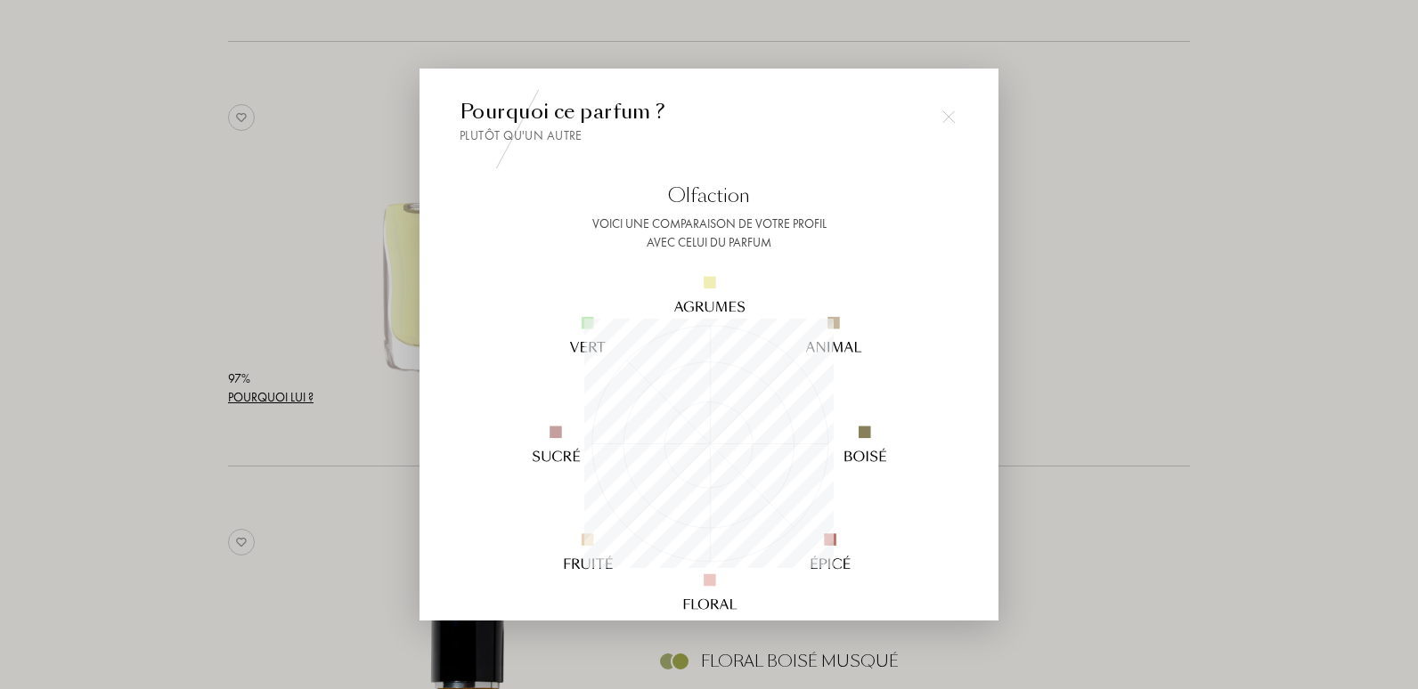
scroll to position [249, 249]
click at [1077, 355] on div at bounding box center [709, 344] width 1418 height 689
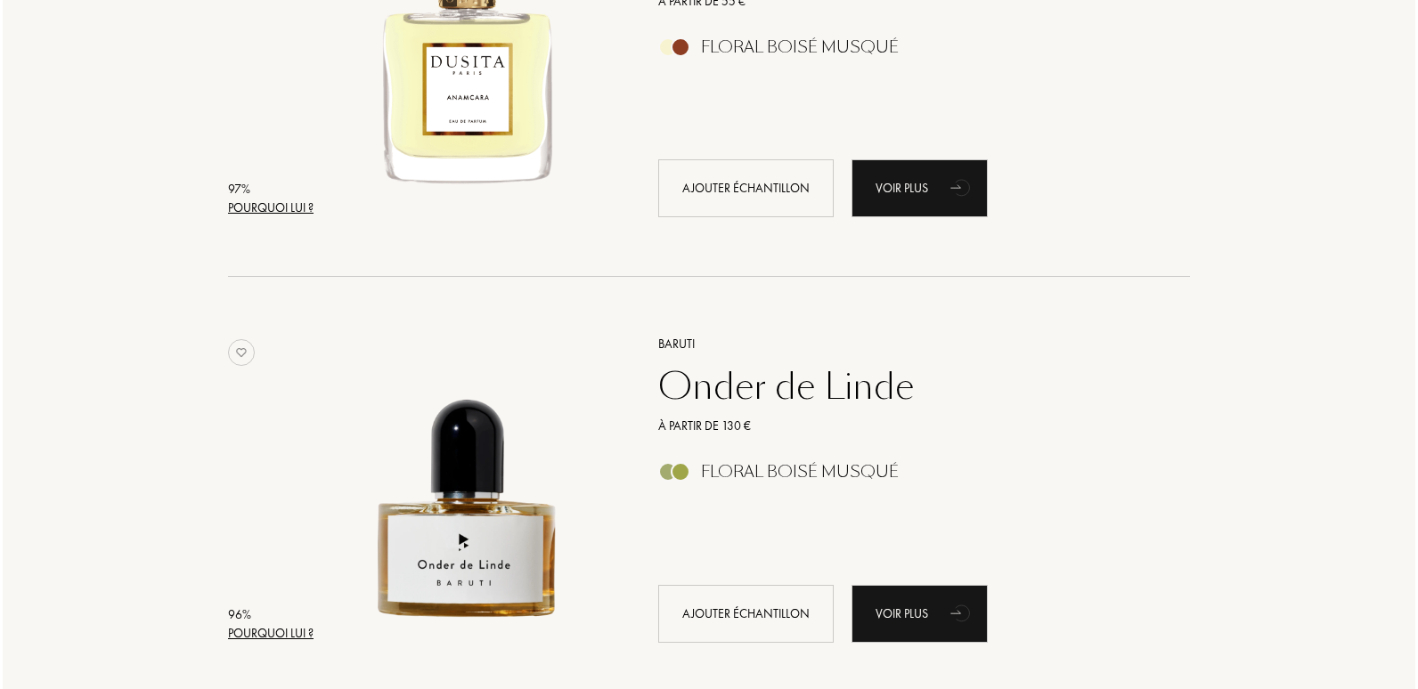
scroll to position [1361, 0]
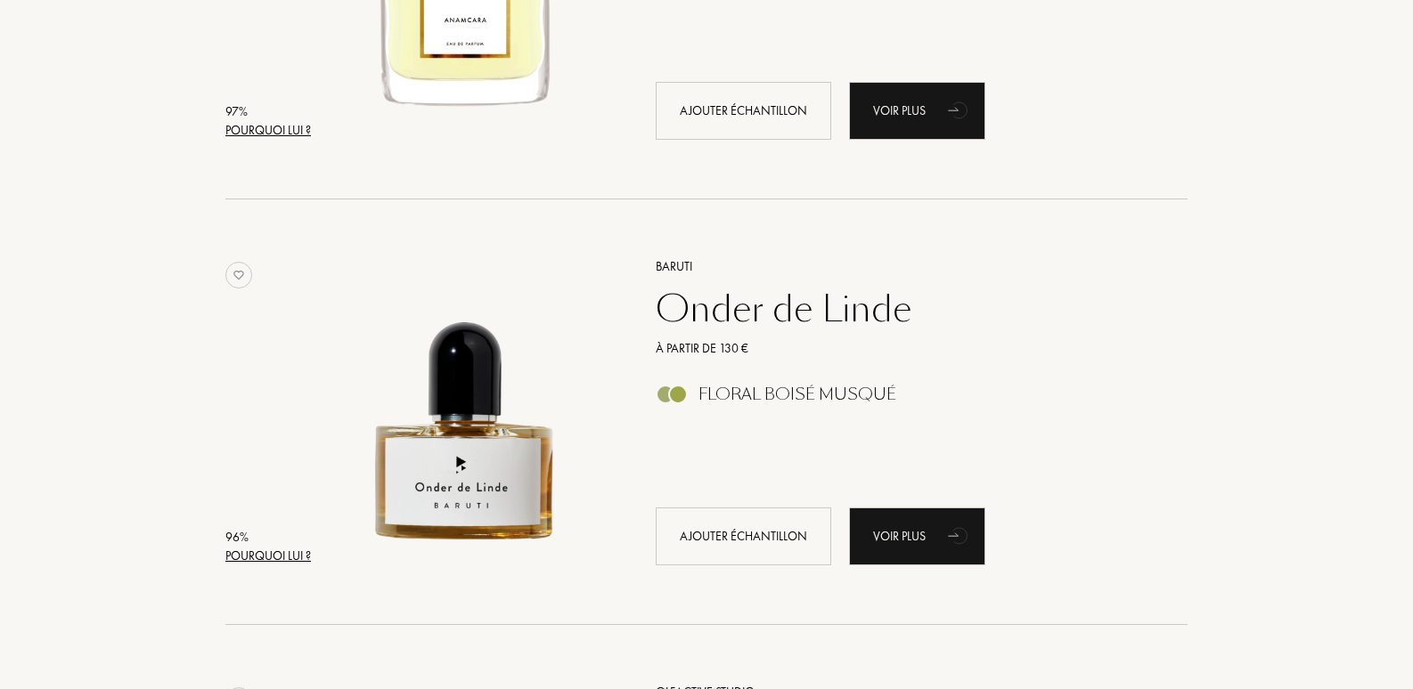
click at [289, 559] on div "Pourquoi lui ?" at bounding box center [268, 556] width 86 height 19
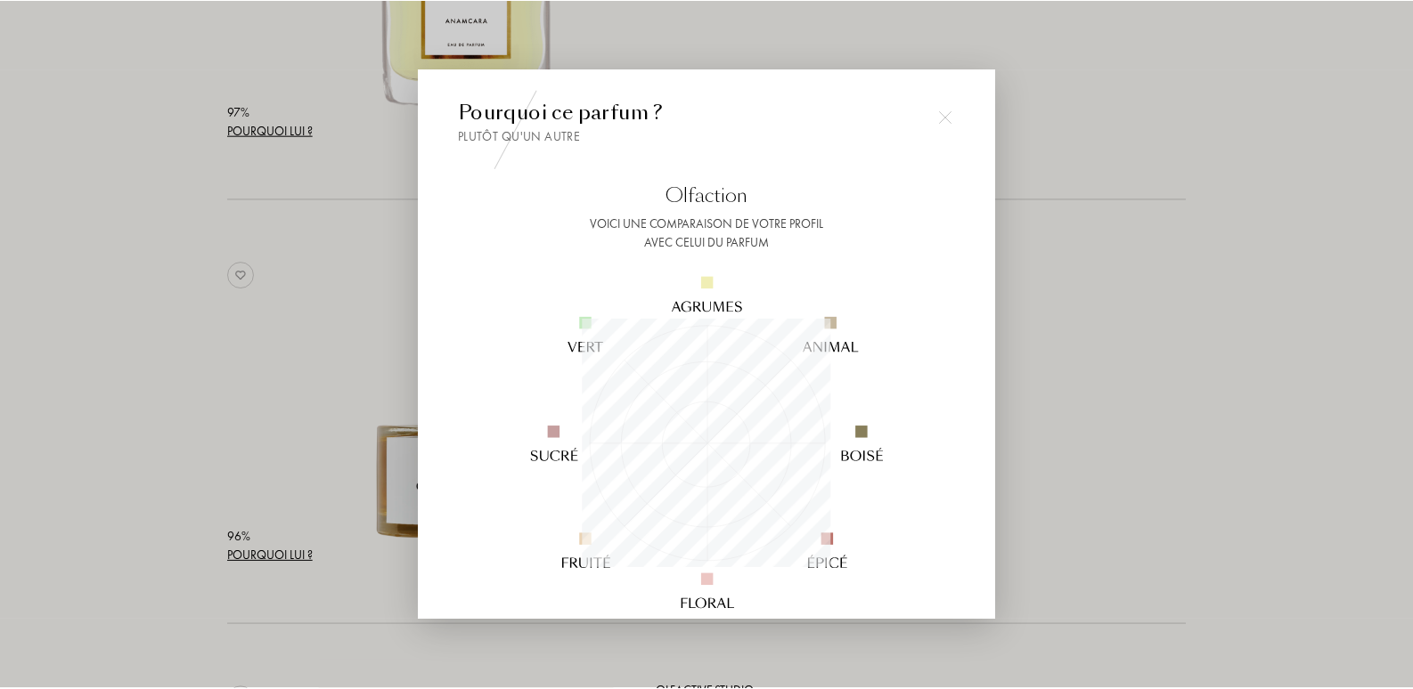
scroll to position [249, 249]
click at [1114, 329] on div at bounding box center [709, 344] width 1418 height 689
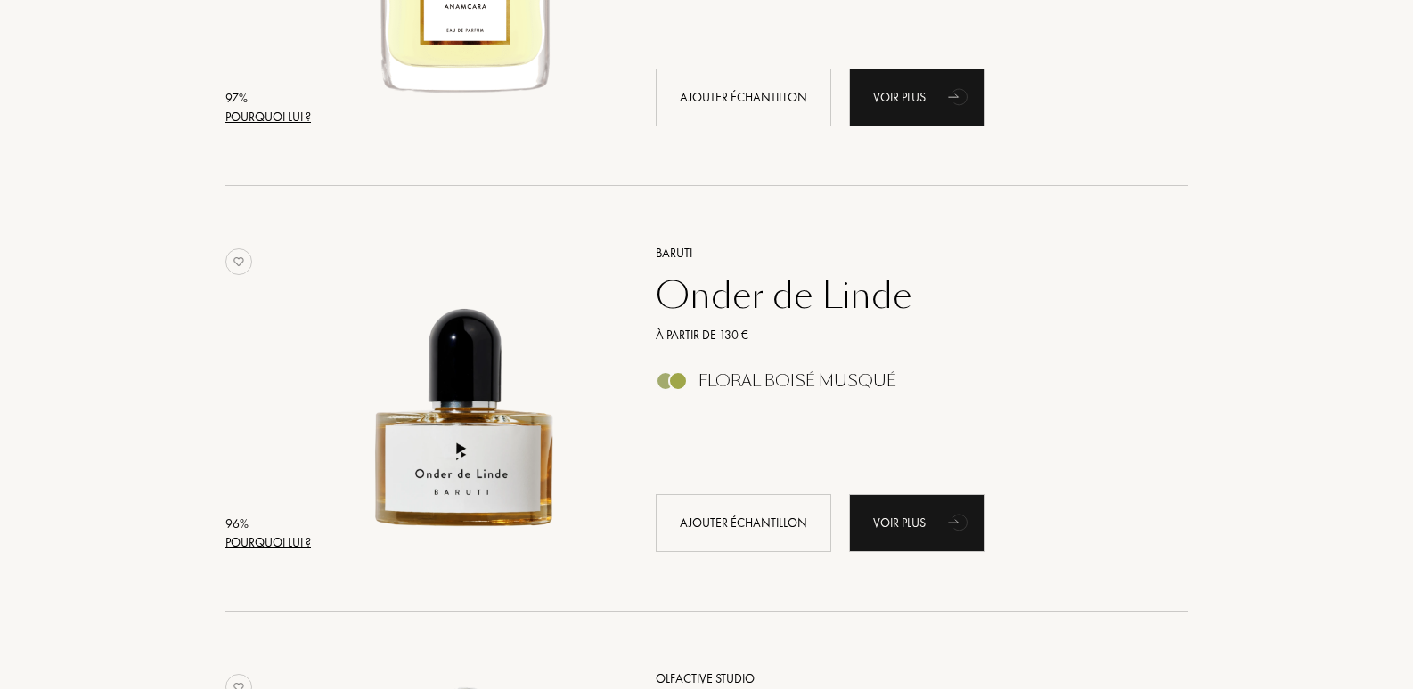
scroll to position [1361, 0]
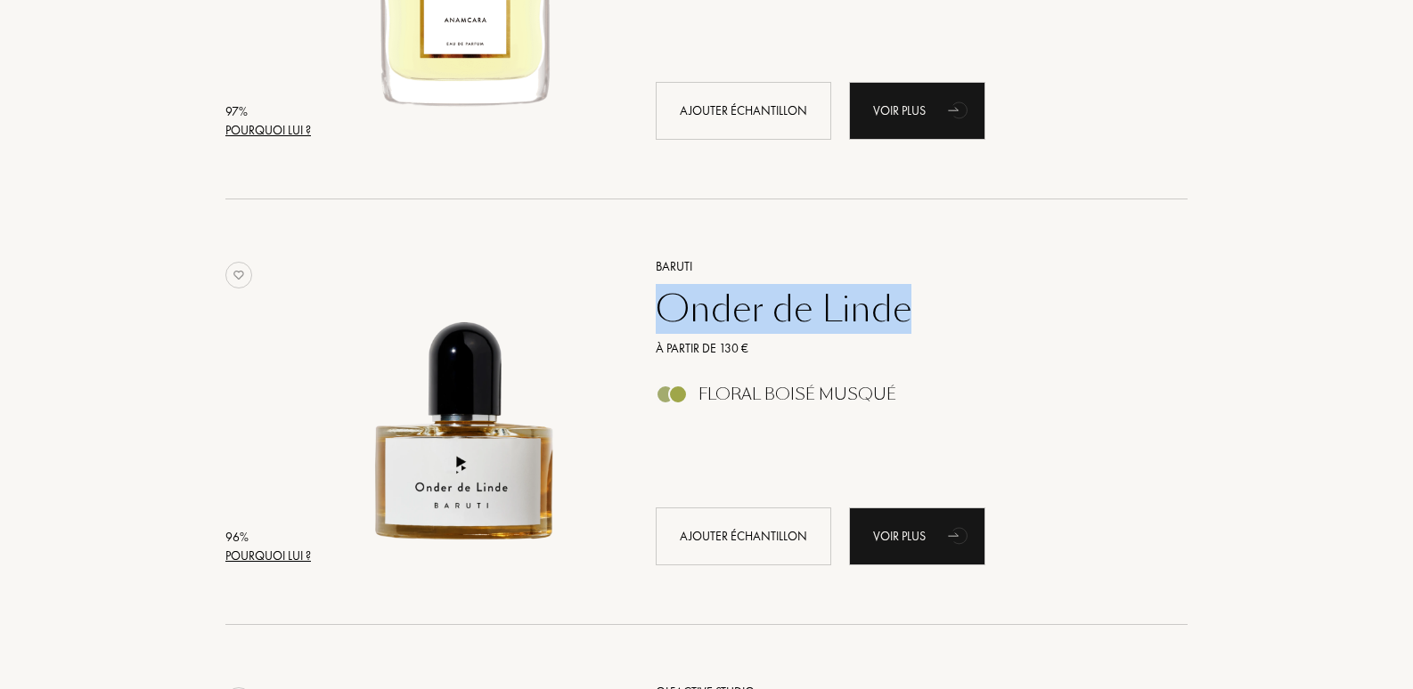
drag, startPoint x: 1411, startPoint y: 251, endPoint x: 1410, endPoint y: 308, distance: 57.0
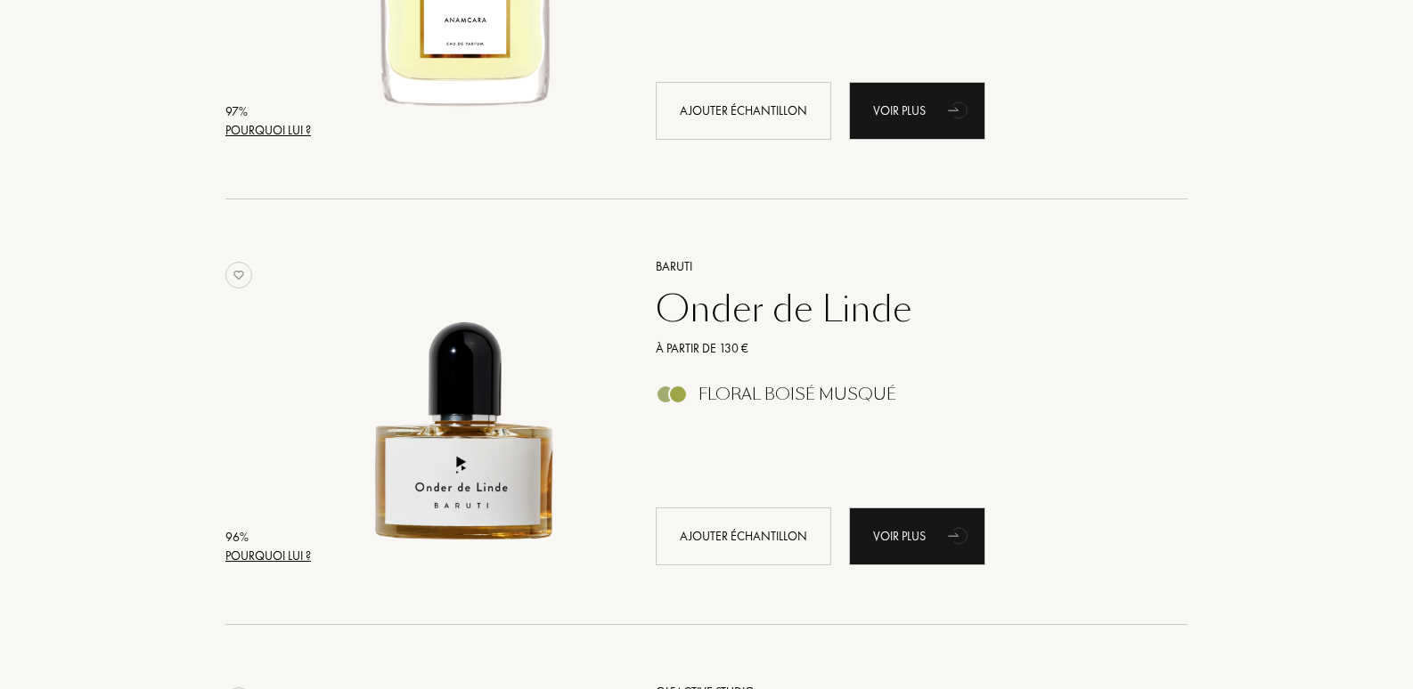
drag, startPoint x: 1410, startPoint y: 308, endPoint x: 1301, endPoint y: 359, distance: 120.8
click at [1290, 364] on div "96 % Pourquoi lui ? Baruti Onder de Linde À partir de 130 € Floral Boisé Musqué…" at bounding box center [706, 413] width 1229 height 426
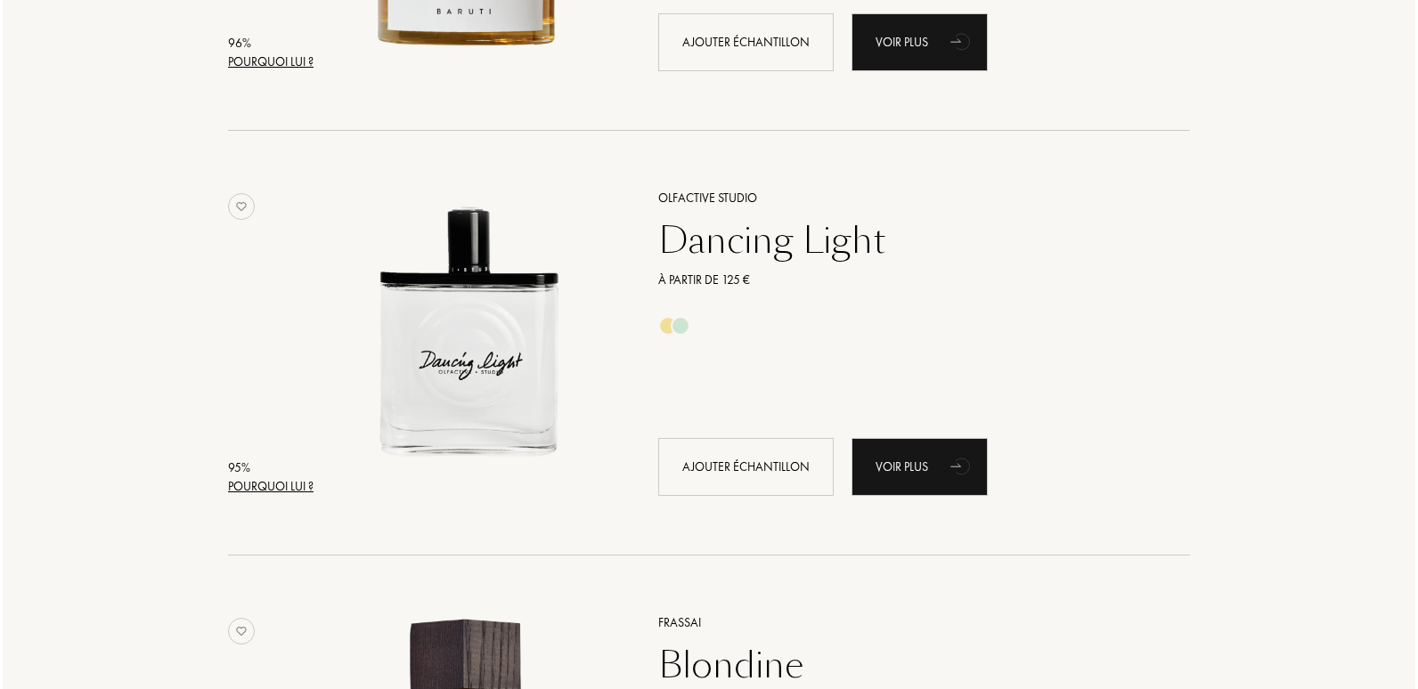
scroll to position [1868, 0]
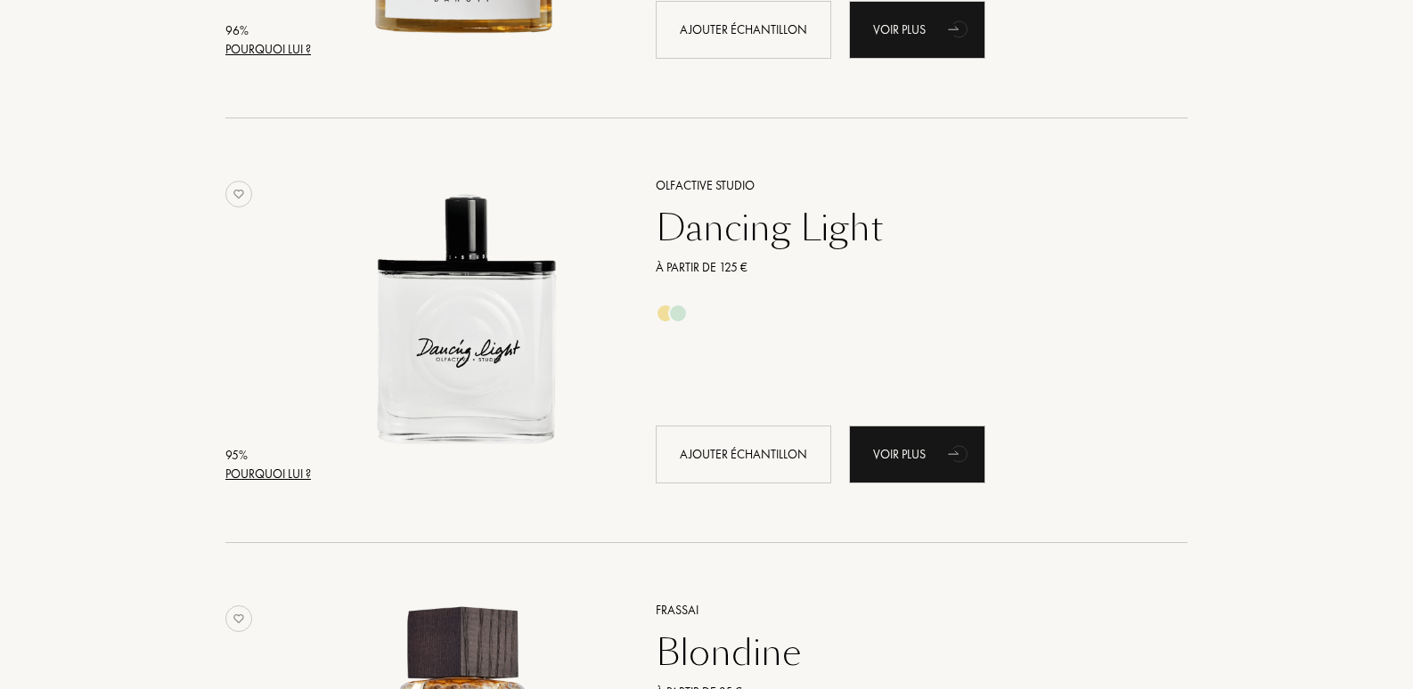
click at [289, 469] on div "Pourquoi lui ?" at bounding box center [268, 474] width 86 height 19
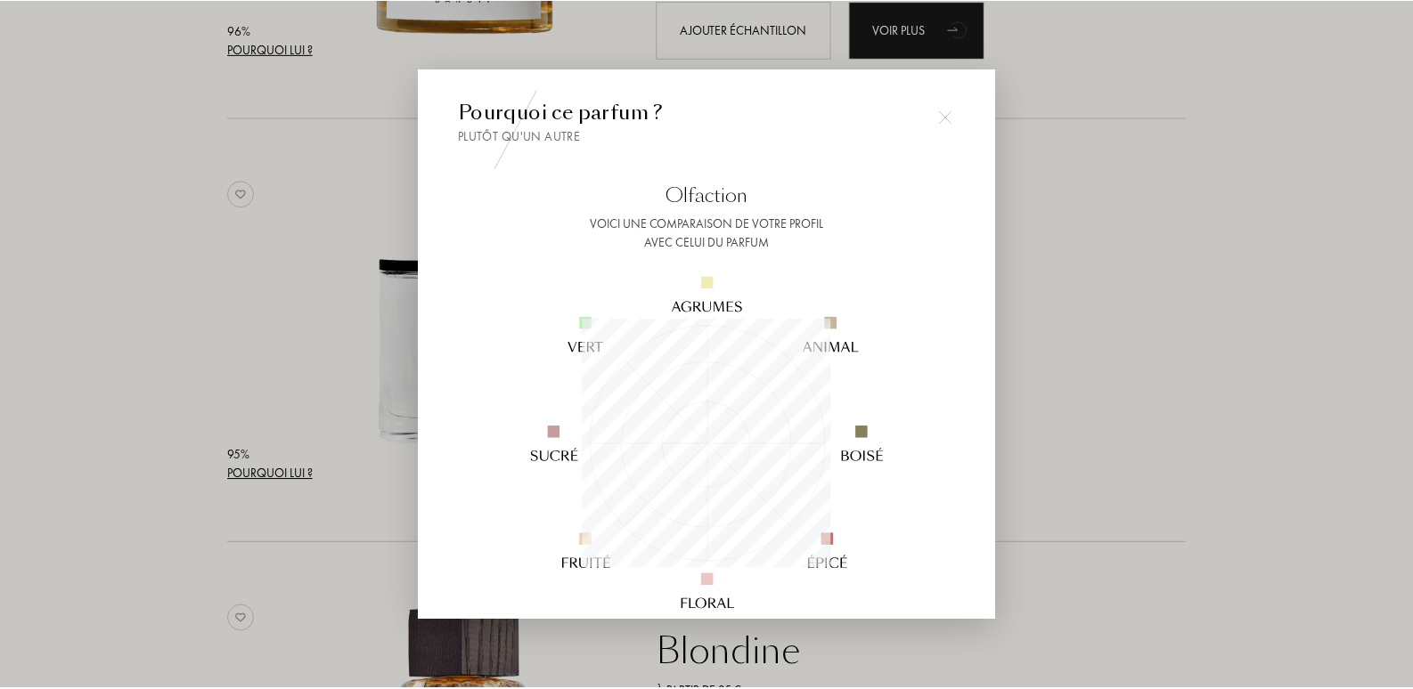
scroll to position [249, 249]
click at [1225, 427] on div at bounding box center [709, 344] width 1418 height 689
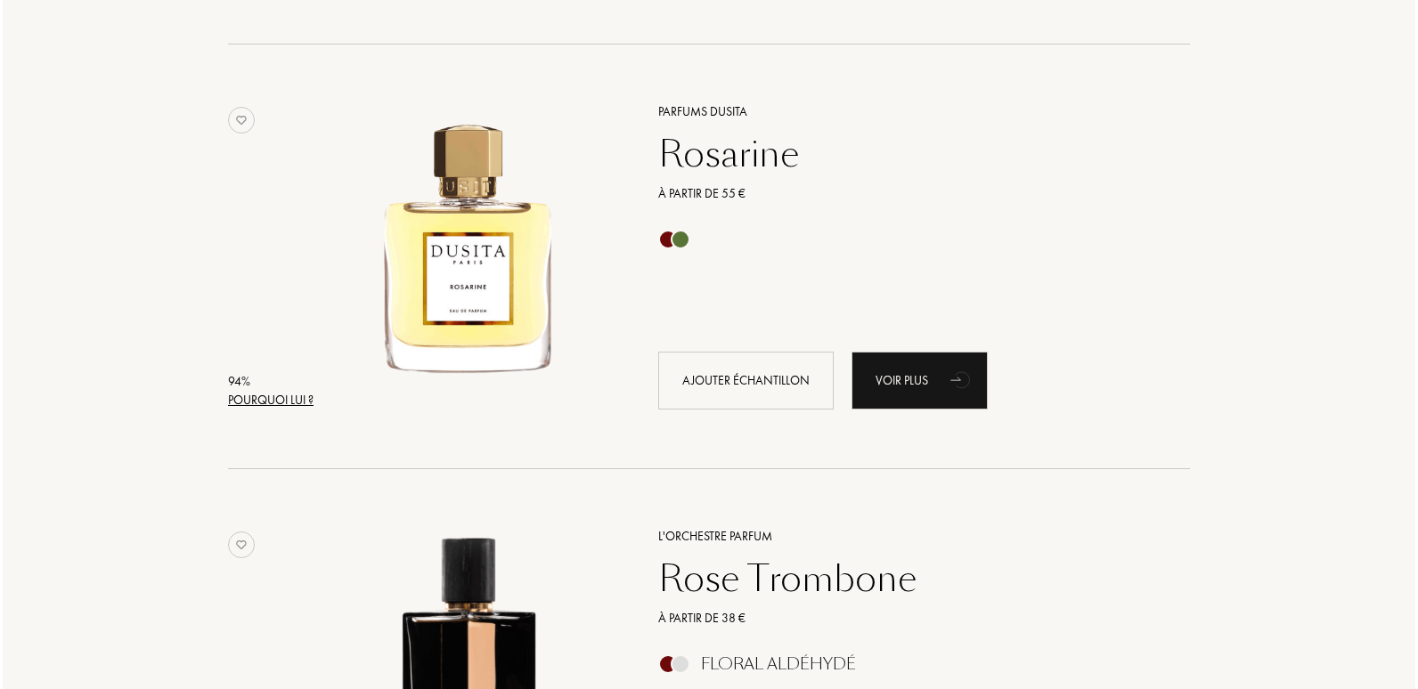
scroll to position [2800, 0]
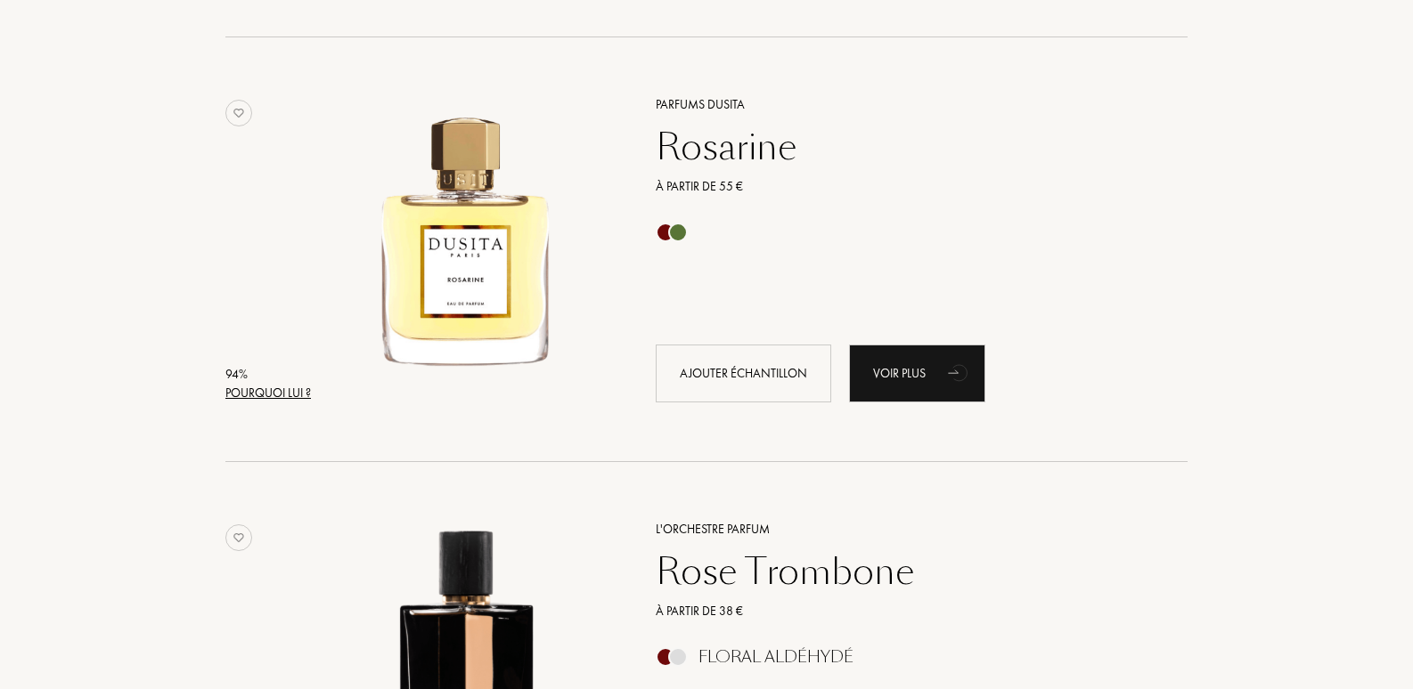
click at [285, 391] on div "Pourquoi lui ?" at bounding box center [268, 393] width 86 height 19
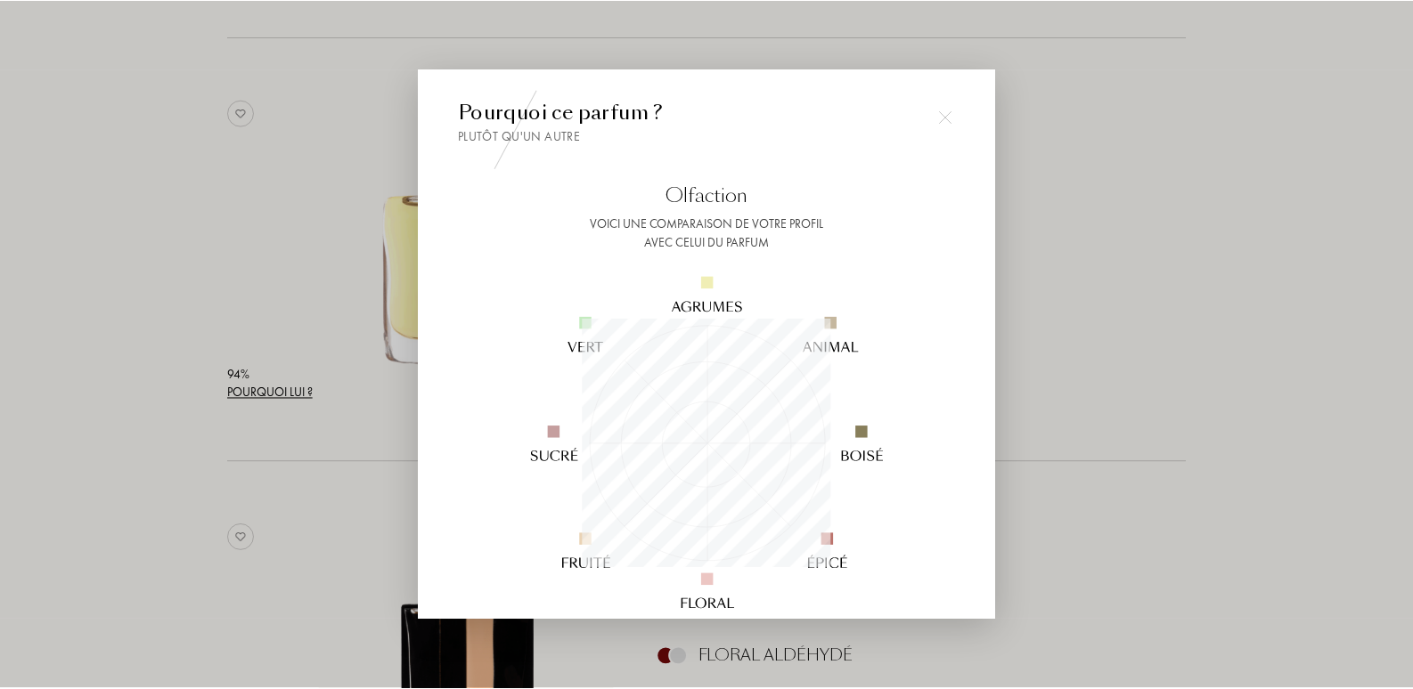
scroll to position [249, 249]
click at [1242, 331] on div at bounding box center [709, 344] width 1418 height 689
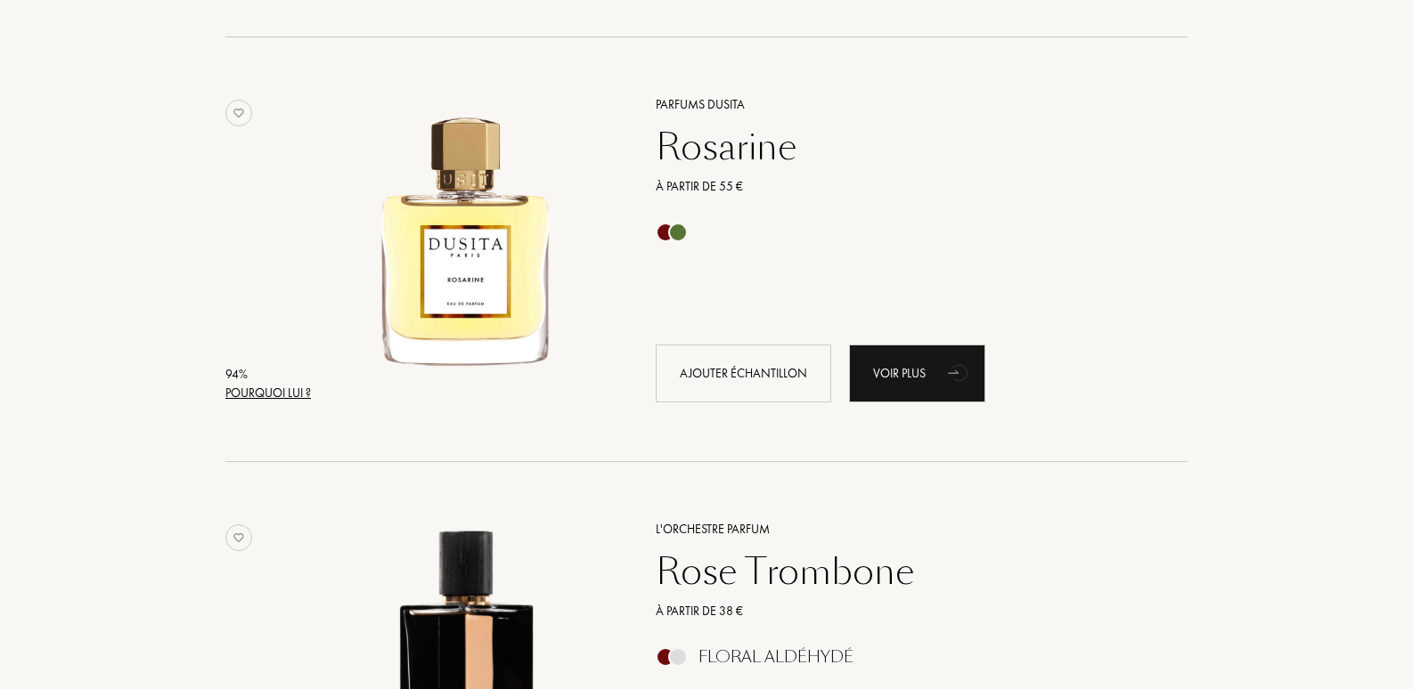
drag, startPoint x: 1412, startPoint y: 381, endPoint x: 1412, endPoint y: 424, distance: 42.8
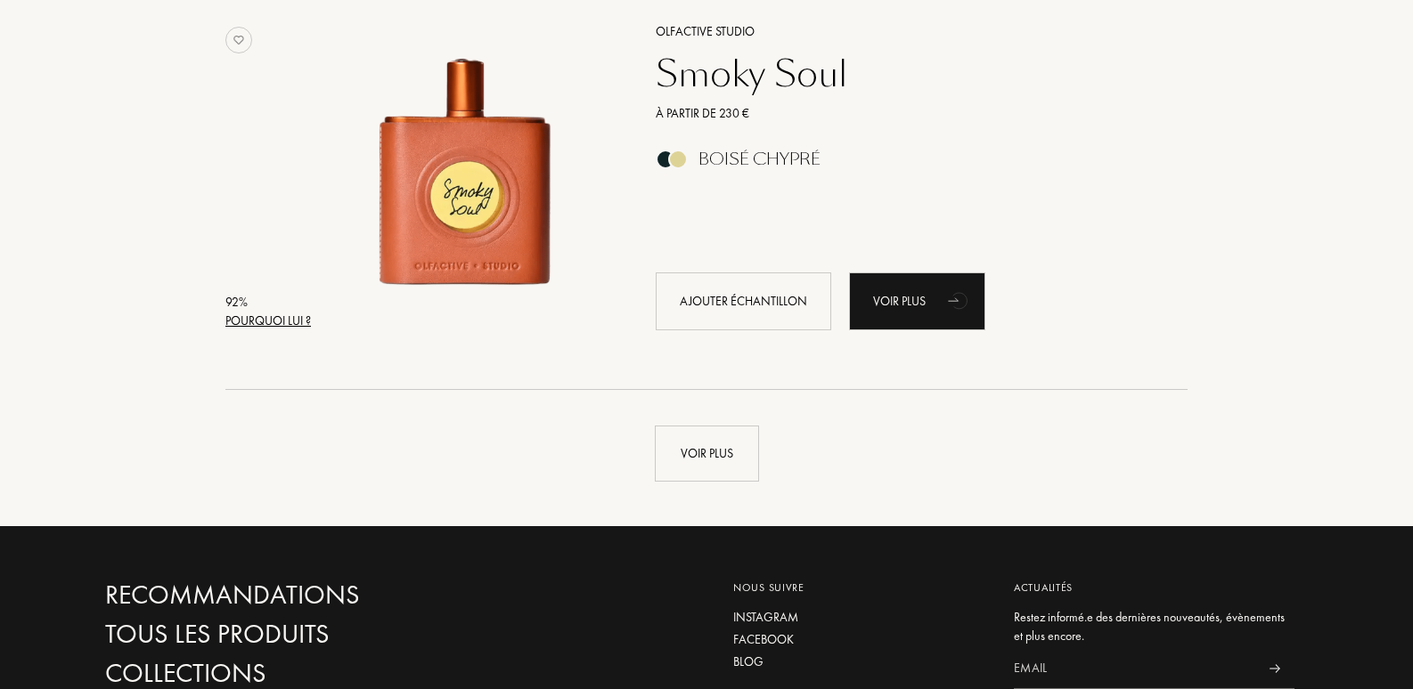
scroll to position [4149, 0]
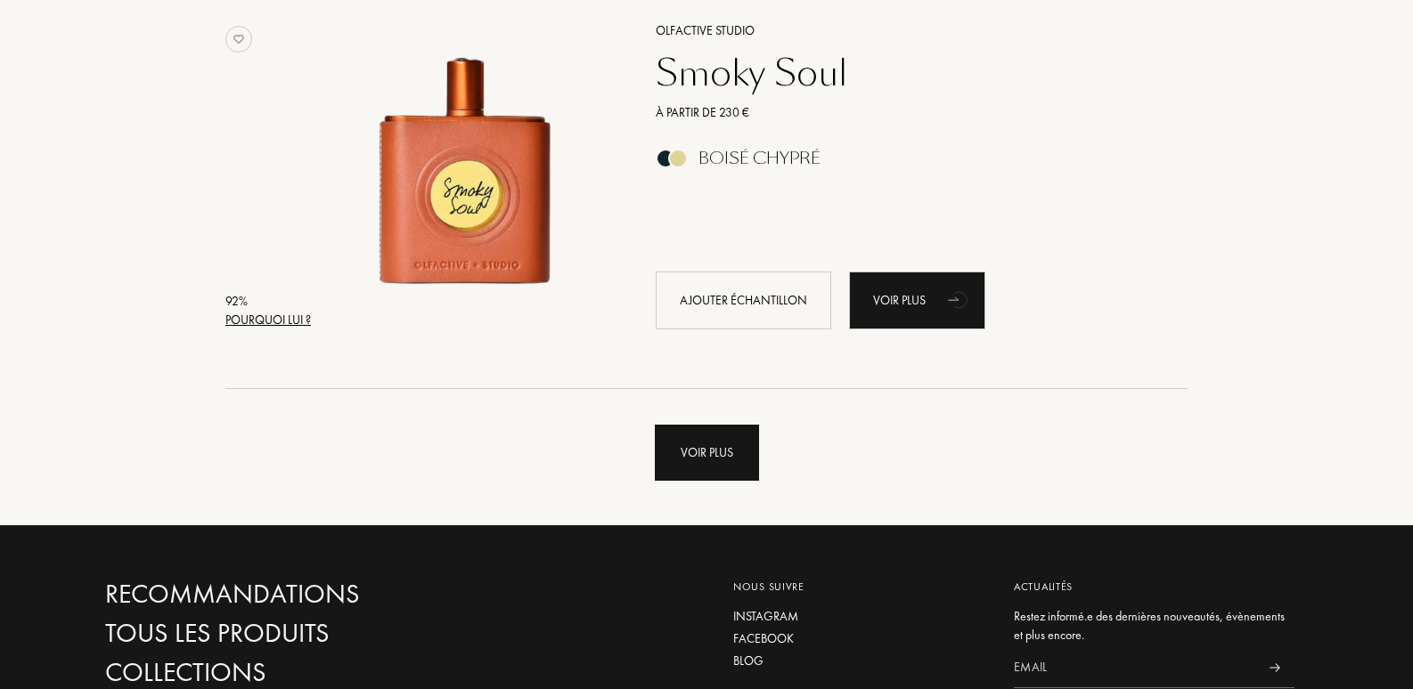
click at [719, 452] on div "Voir plus" at bounding box center [707, 453] width 104 height 56
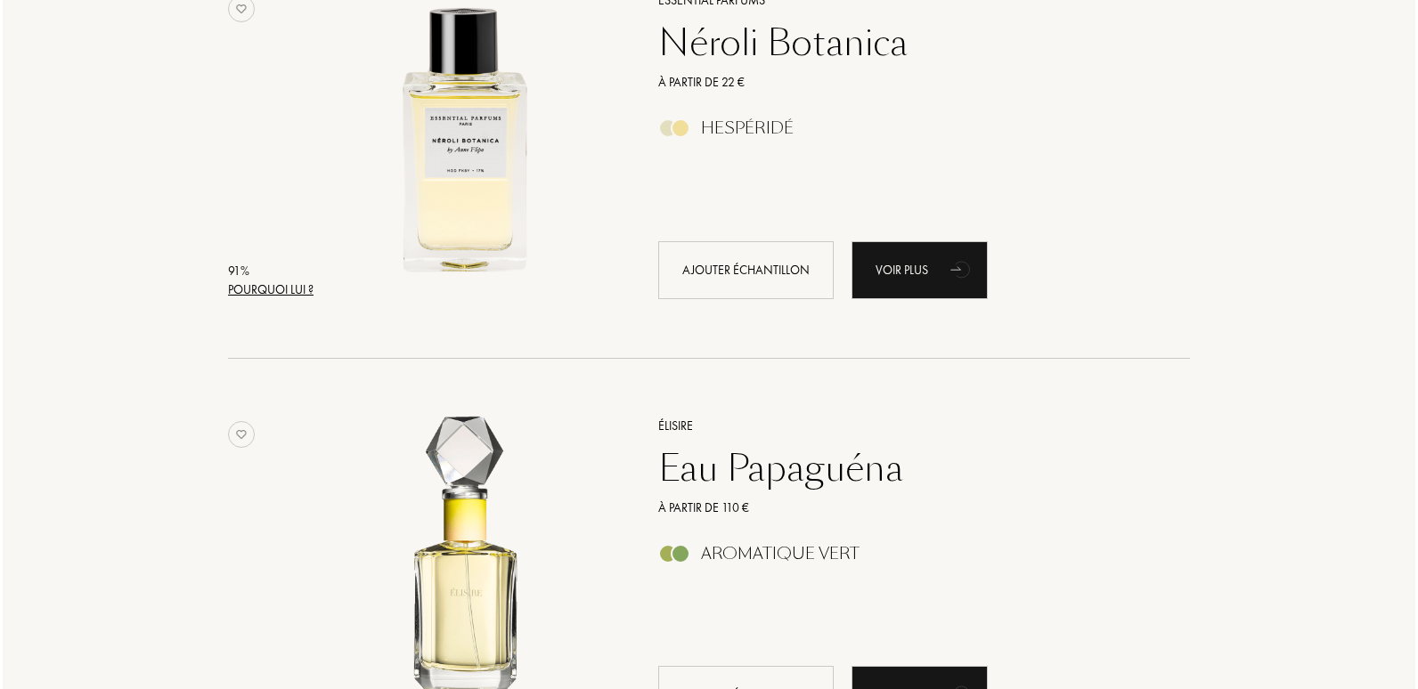
scroll to position [5189, 0]
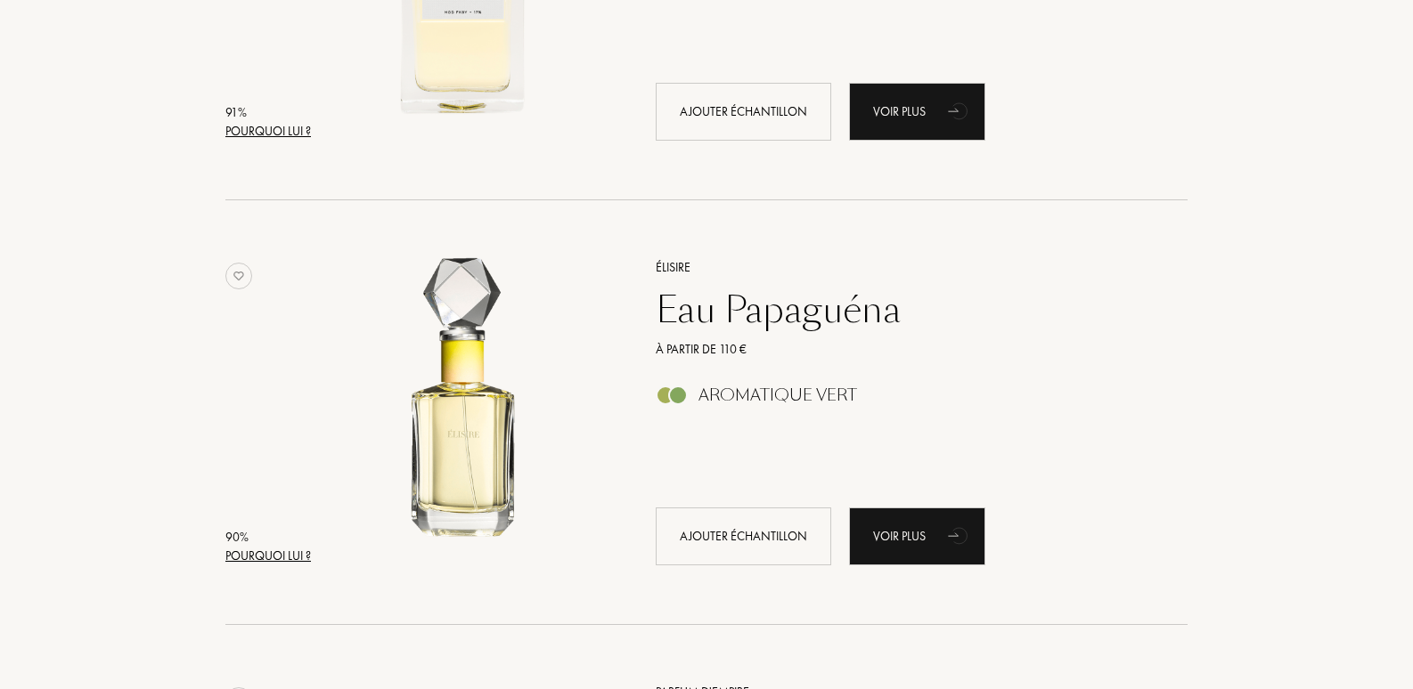
click at [281, 556] on div "Pourquoi lui ?" at bounding box center [268, 556] width 86 height 19
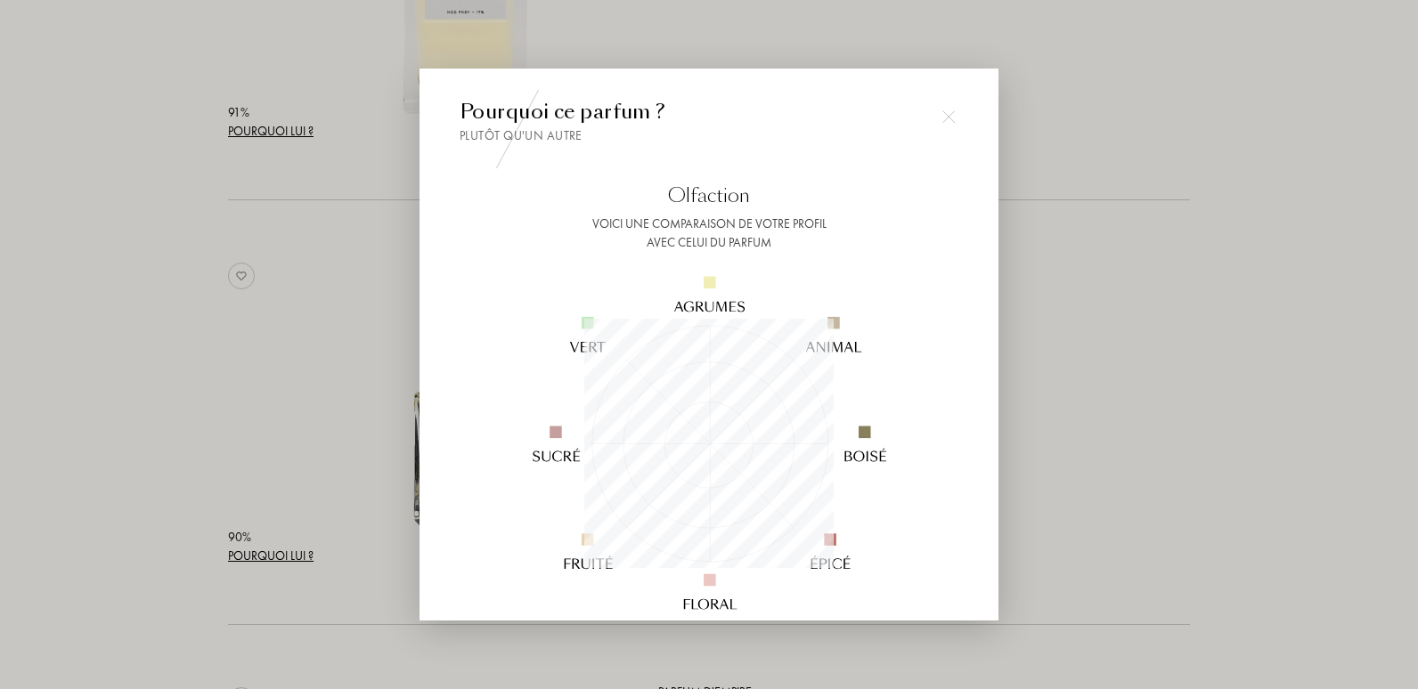
scroll to position [249, 249]
click at [1198, 351] on div at bounding box center [709, 344] width 1418 height 689
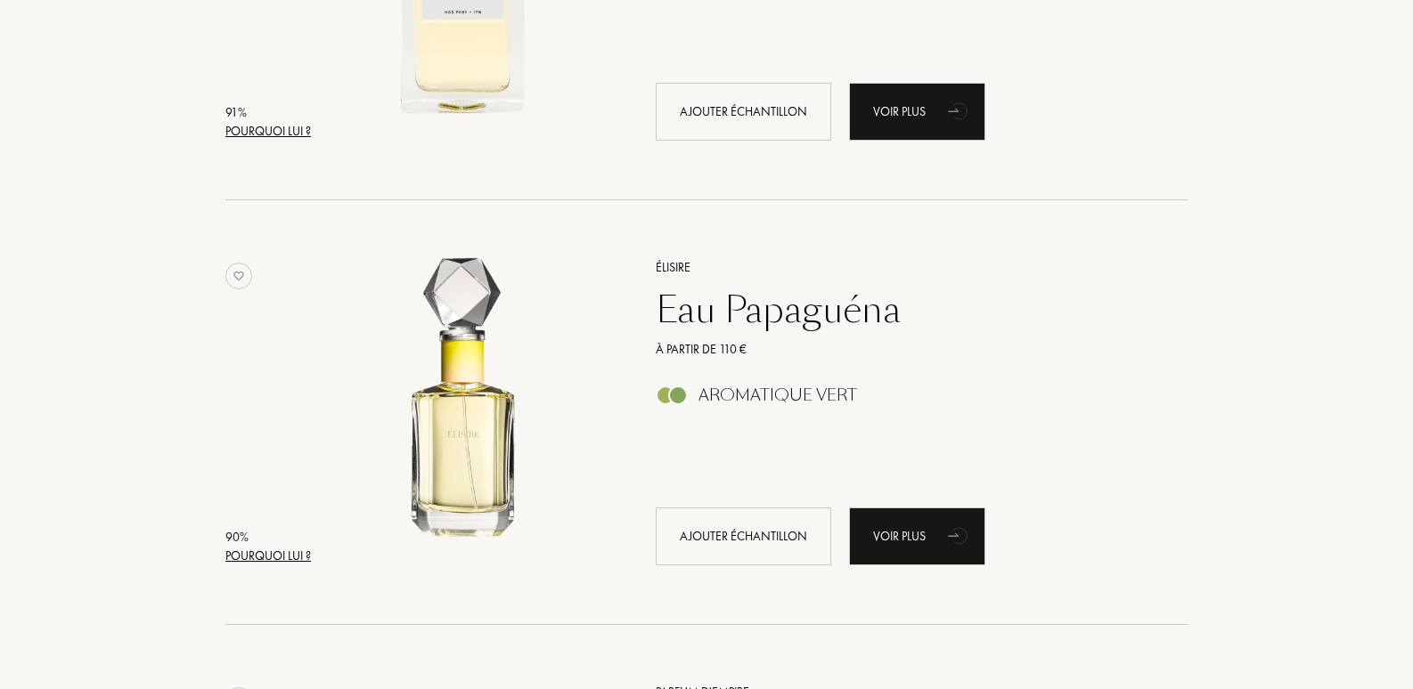
click at [247, 550] on div "Pourquoi lui ?" at bounding box center [268, 556] width 86 height 19
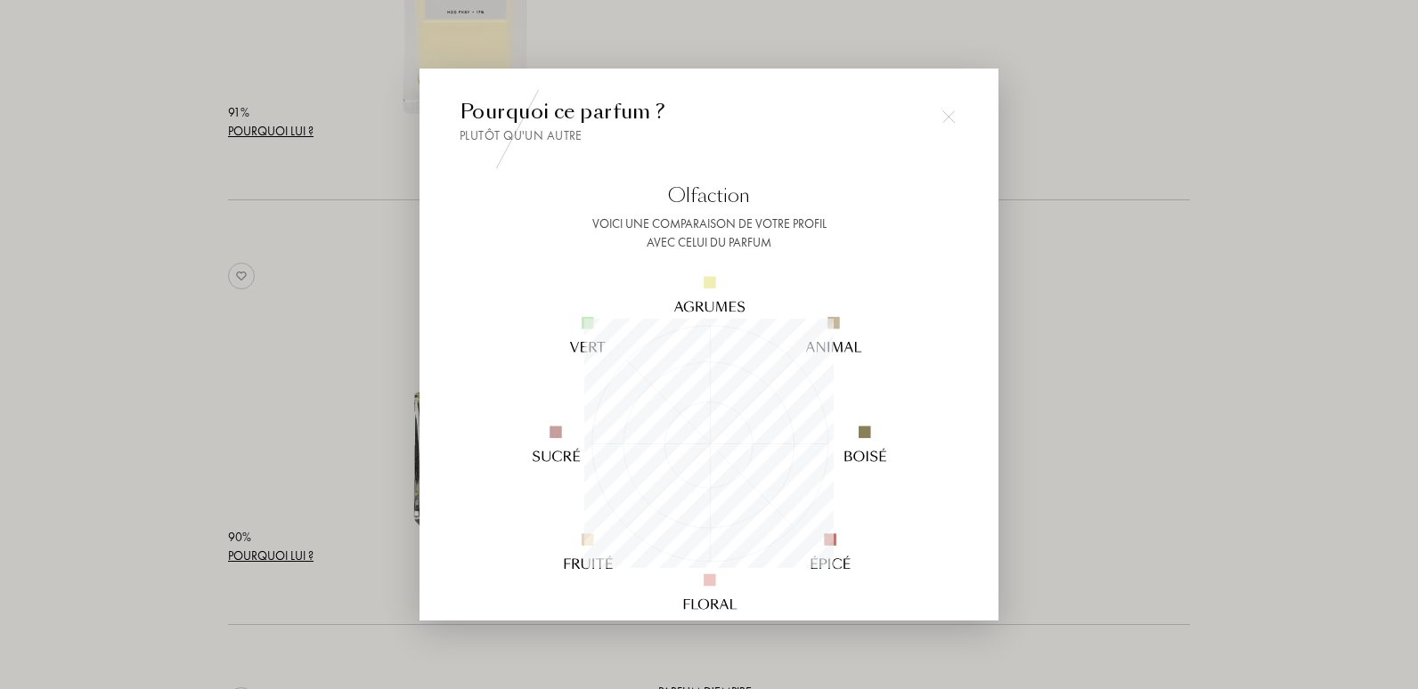
drag, startPoint x: 1211, startPoint y: 346, endPoint x: 1221, endPoint y: 336, distance: 13.9
click at [1215, 343] on div at bounding box center [709, 344] width 1418 height 689
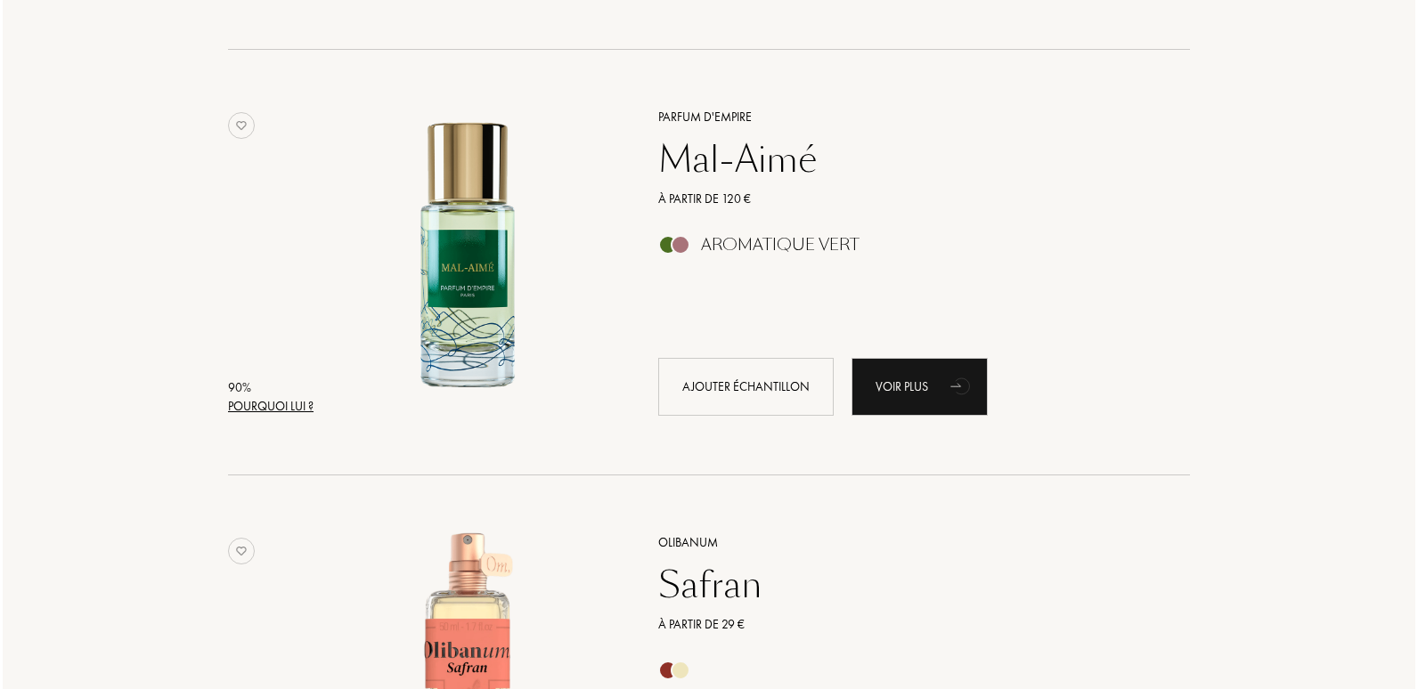
scroll to position [5801, 0]
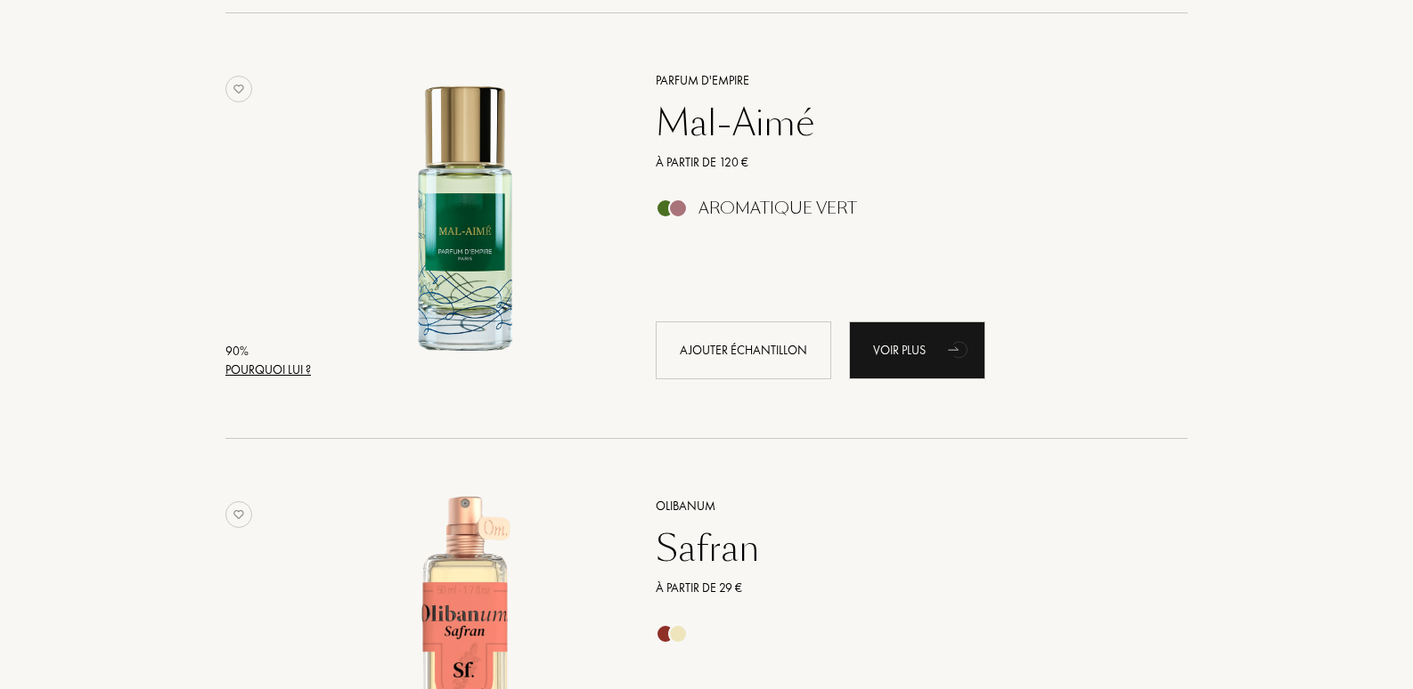
click at [278, 366] on div "Pourquoi lui ?" at bounding box center [268, 370] width 86 height 19
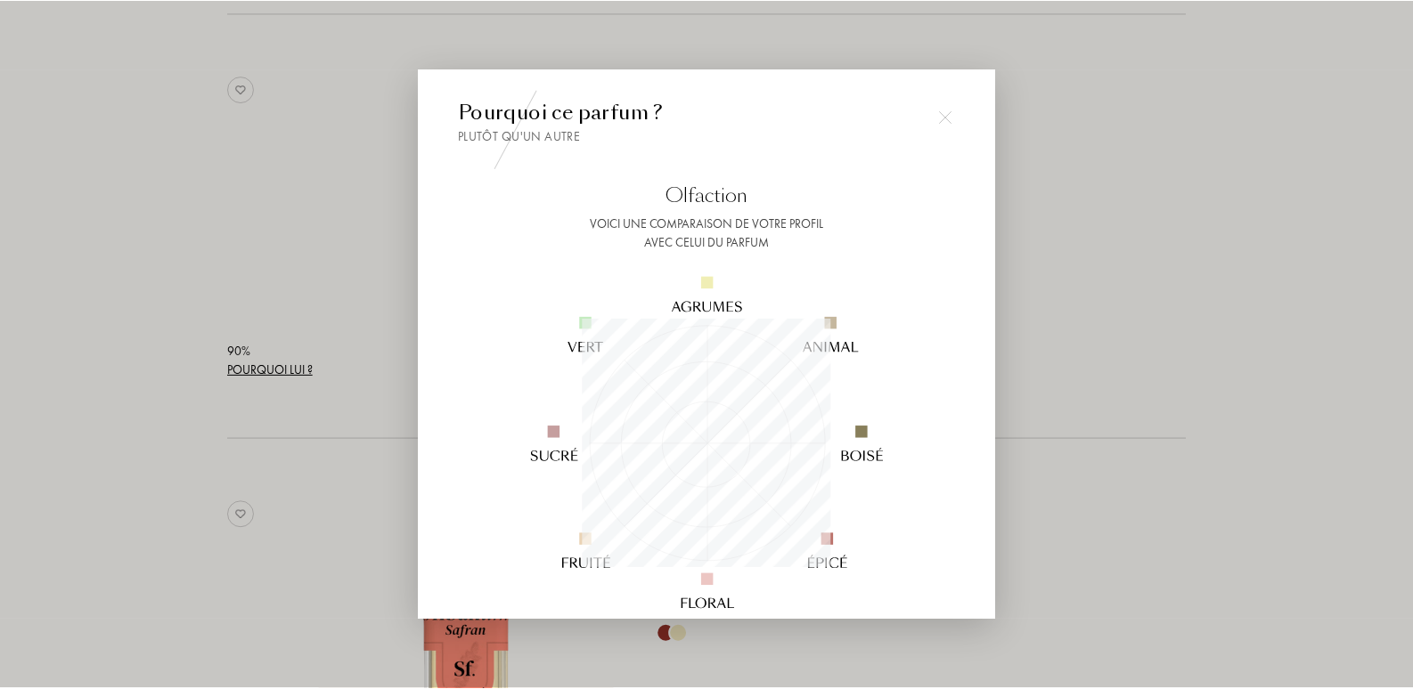
scroll to position [249, 249]
click at [1292, 317] on div at bounding box center [709, 344] width 1418 height 689
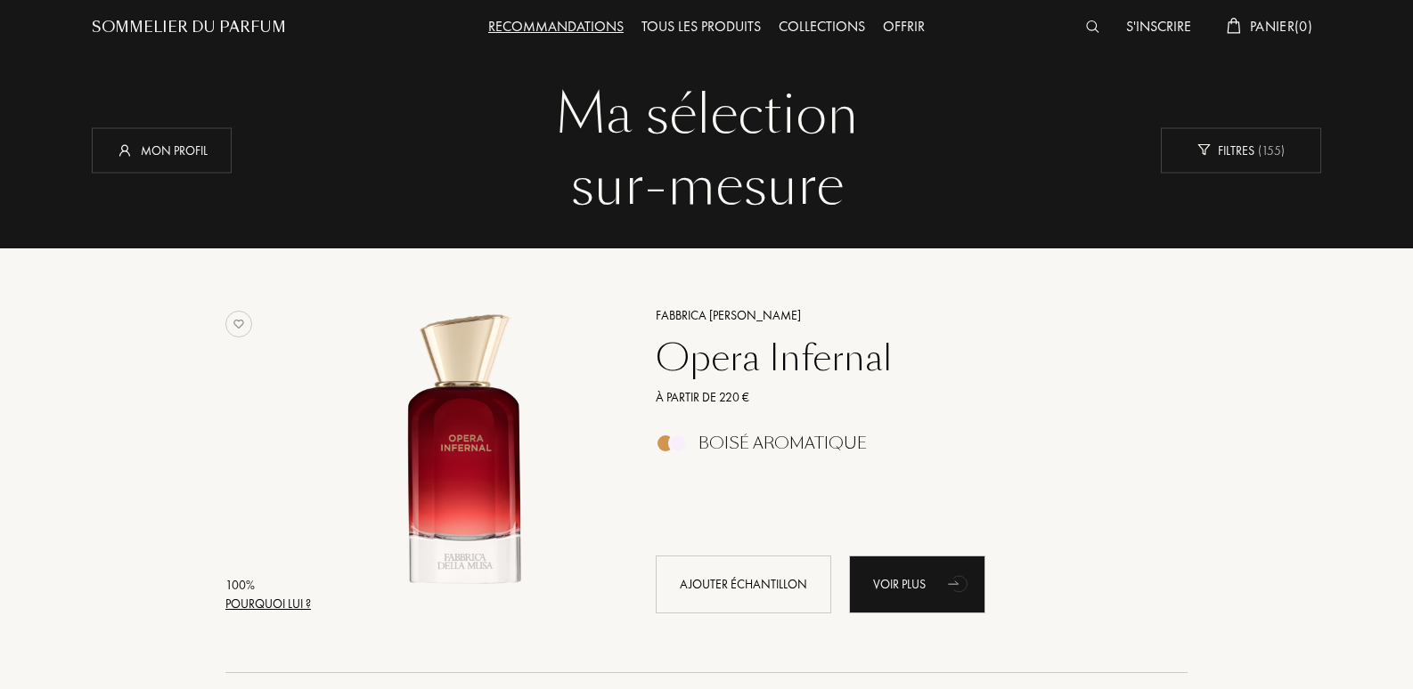
scroll to position [0, 0]
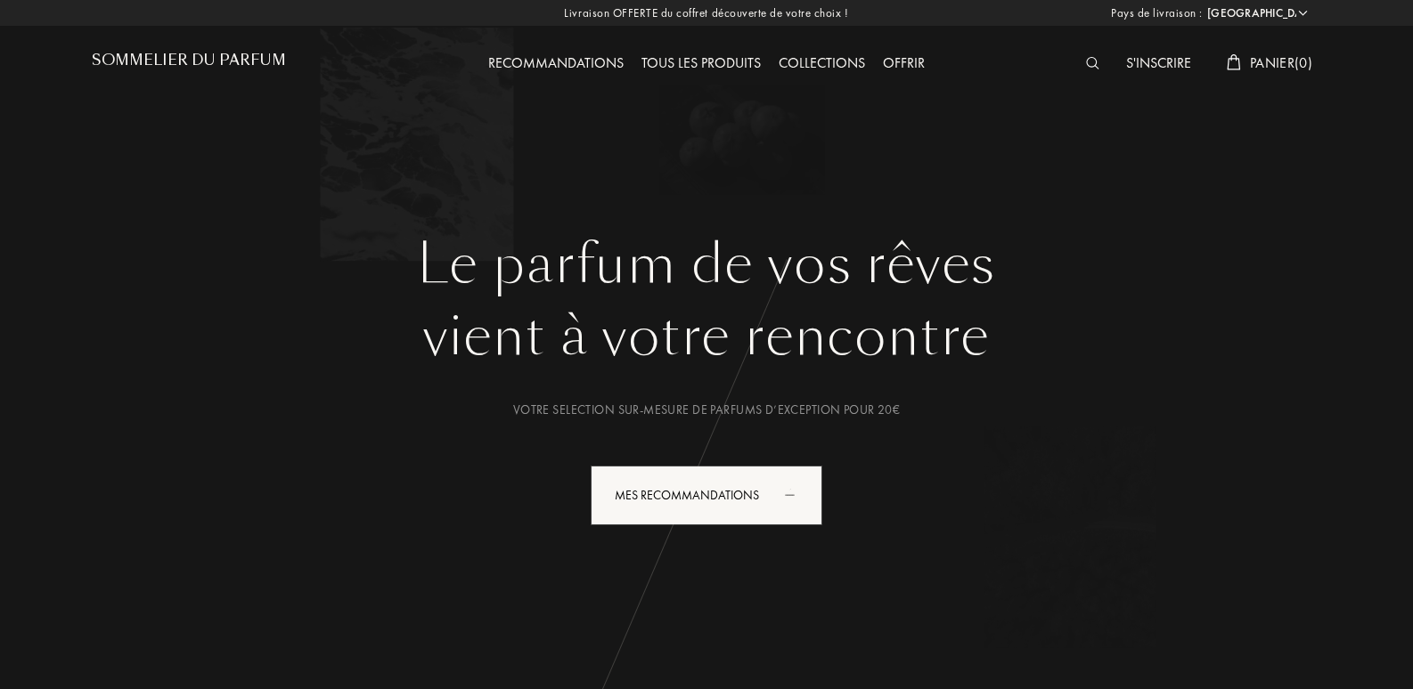
select select "FR"
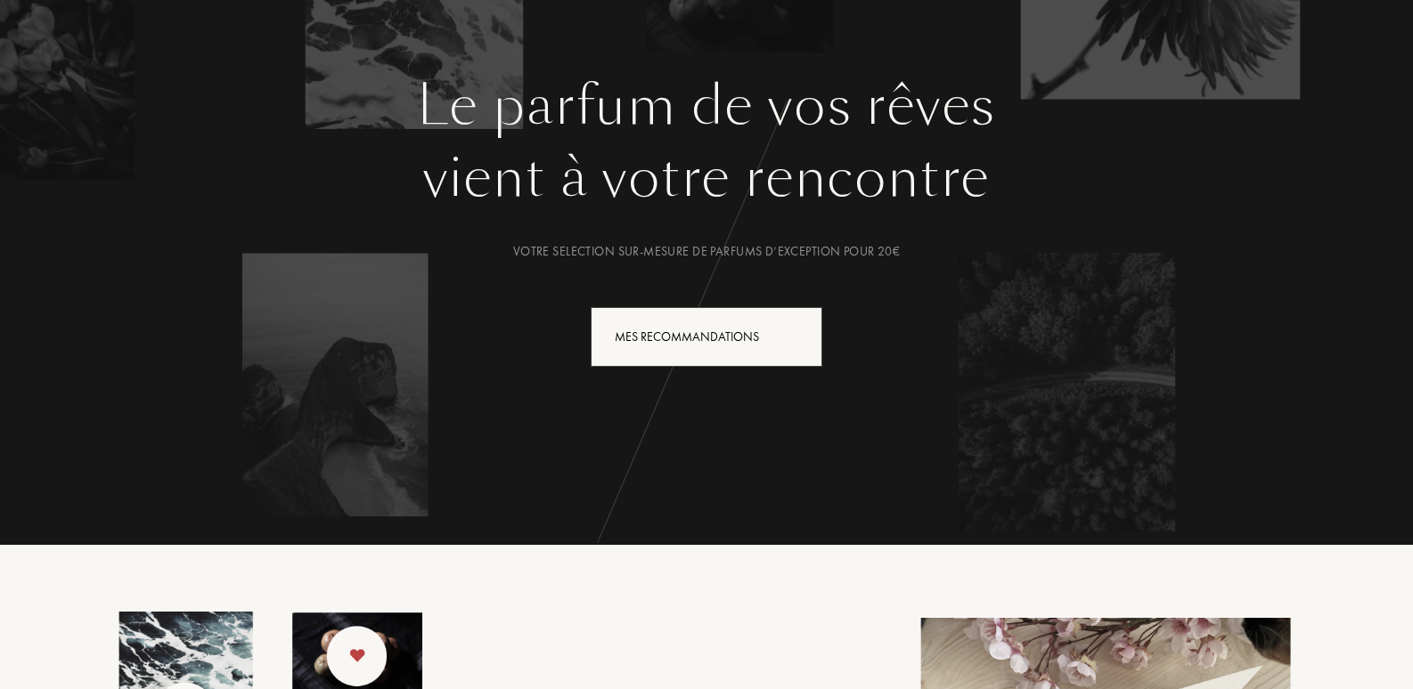
scroll to position [178, 0]
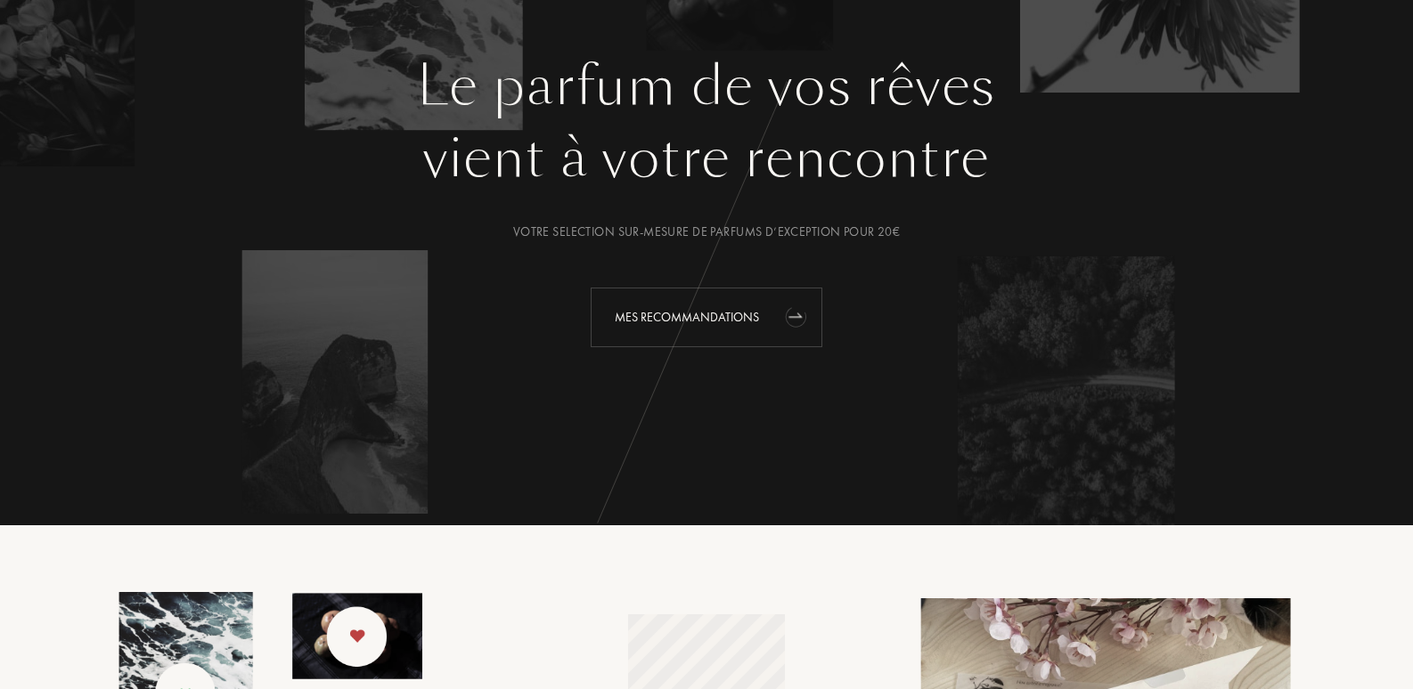
drag, startPoint x: 740, startPoint y: 314, endPoint x: 758, endPoint y: 314, distance: 17.8
click at [740, 314] on div "Mes Recommandations" at bounding box center [707, 318] width 232 height 60
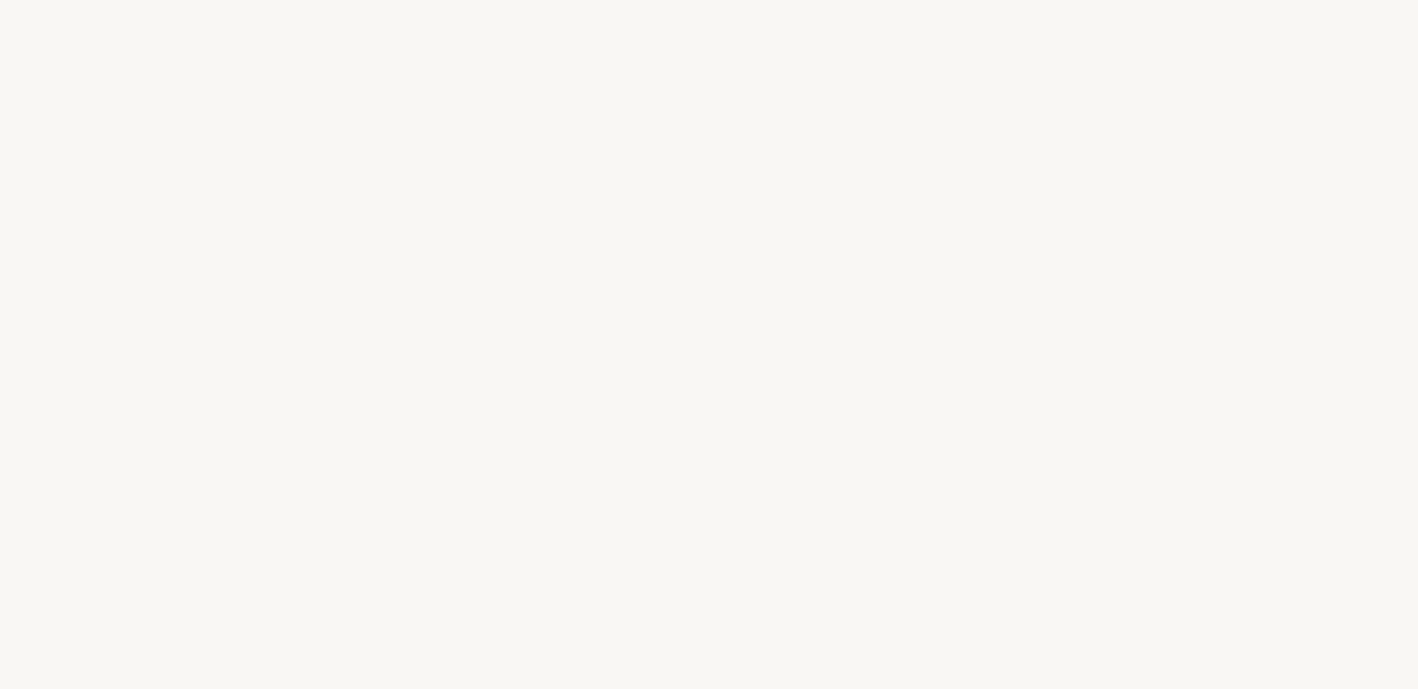
select select "FR"
